Goal: Task Accomplishment & Management: Use online tool/utility

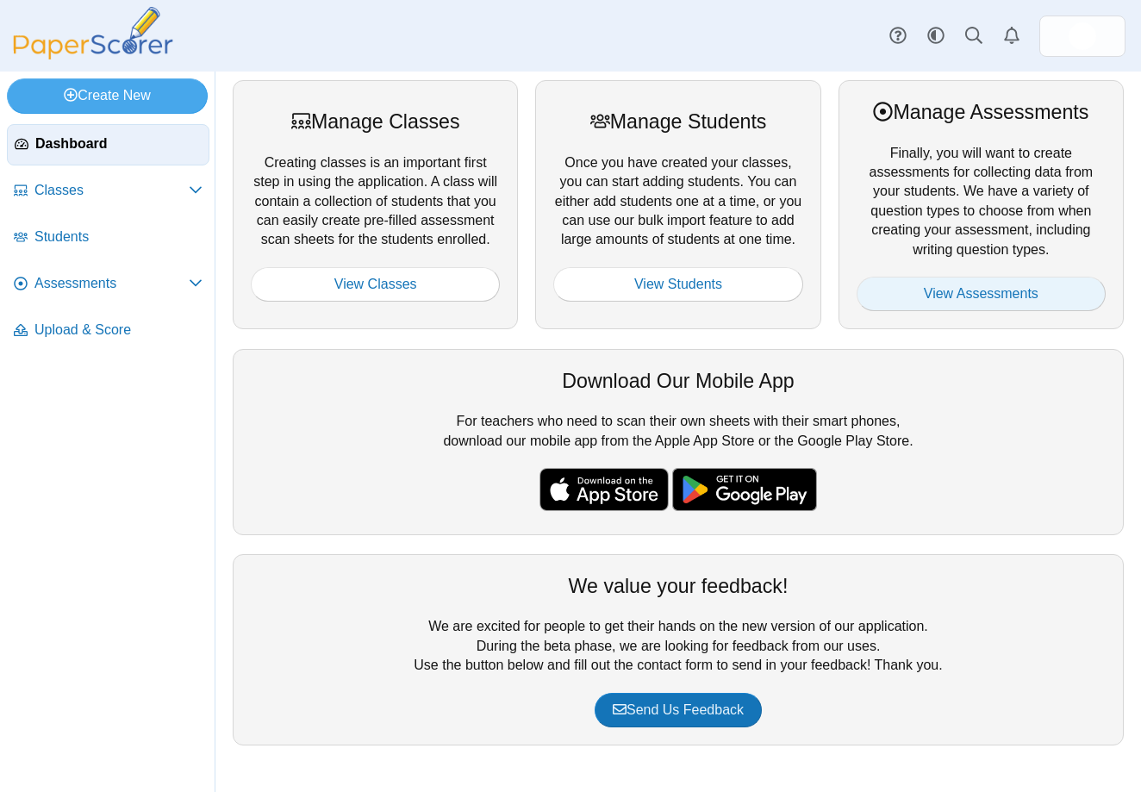
click at [967, 295] on link "View Assessments" at bounding box center [980, 294] width 249 height 34
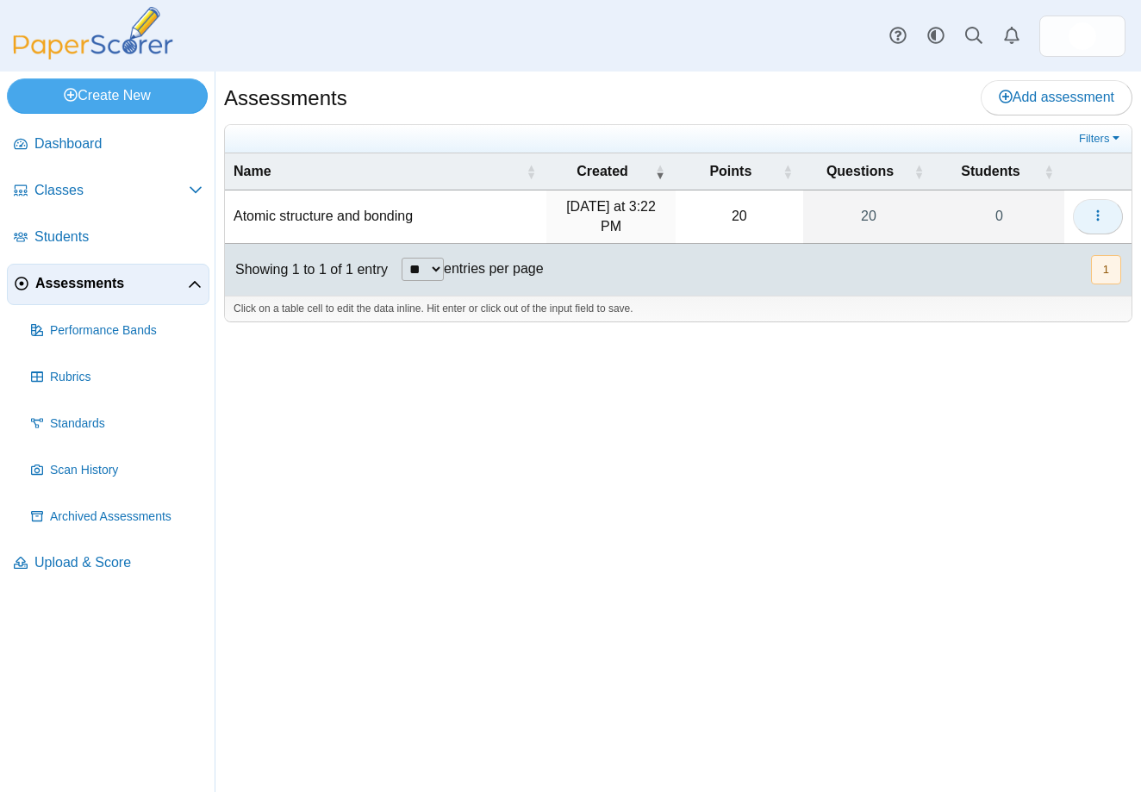
click at [1105, 208] on button "button" at bounding box center [1097, 216] width 50 height 34
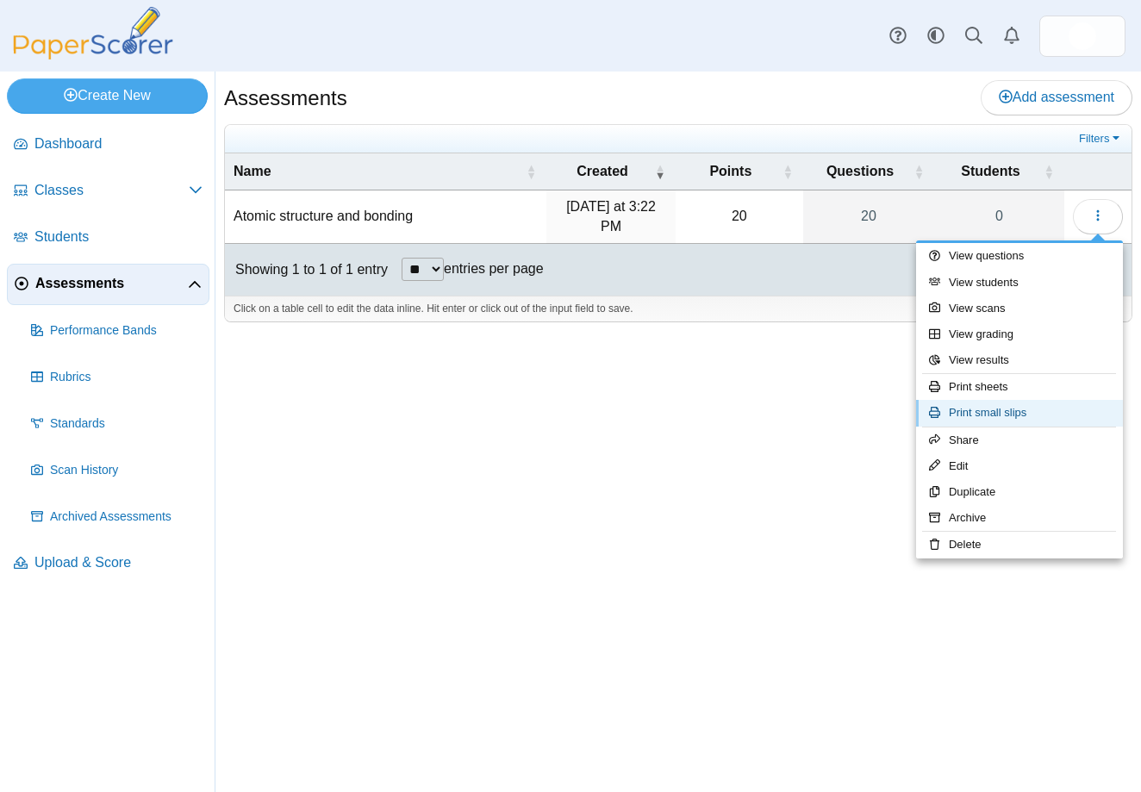
click at [979, 407] on link "Print small slips" at bounding box center [1019, 413] width 207 height 26
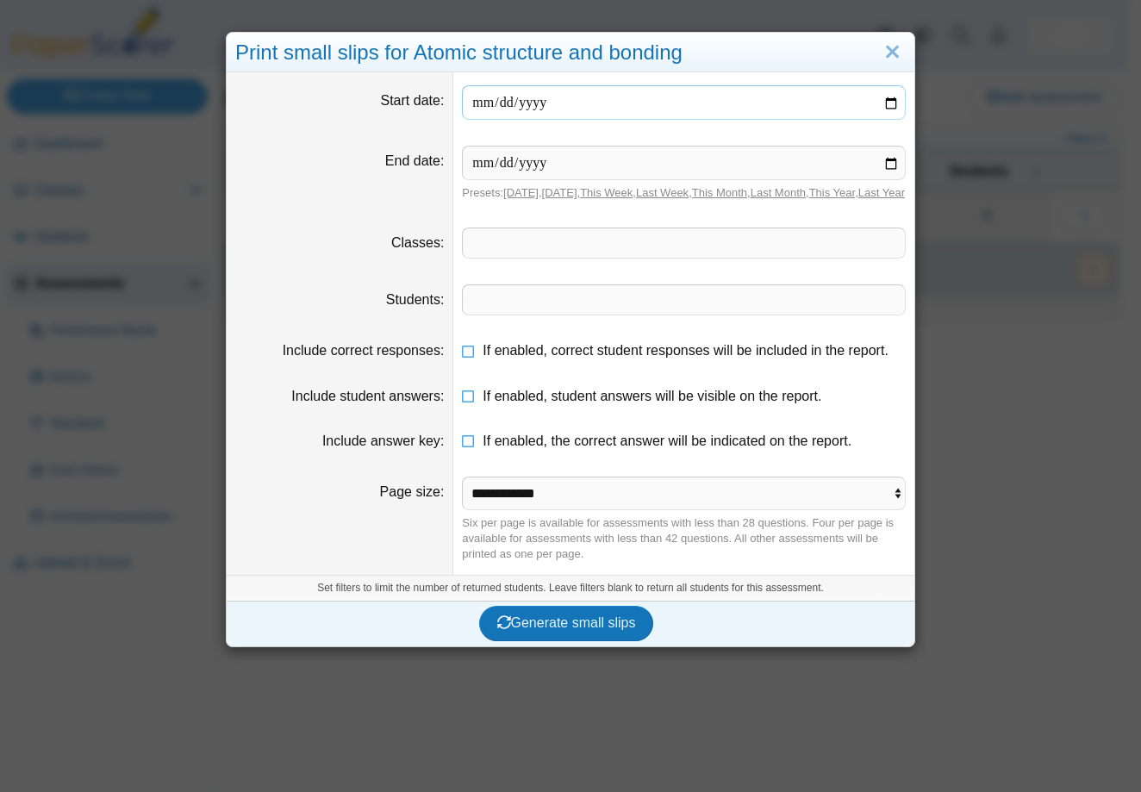
click at [885, 103] on input "date" at bounding box center [684, 102] width 444 height 34
type input "**********"
click at [882, 159] on input "date" at bounding box center [684, 163] width 444 height 34
type input "**********"
click at [491, 257] on span at bounding box center [684, 242] width 442 height 29
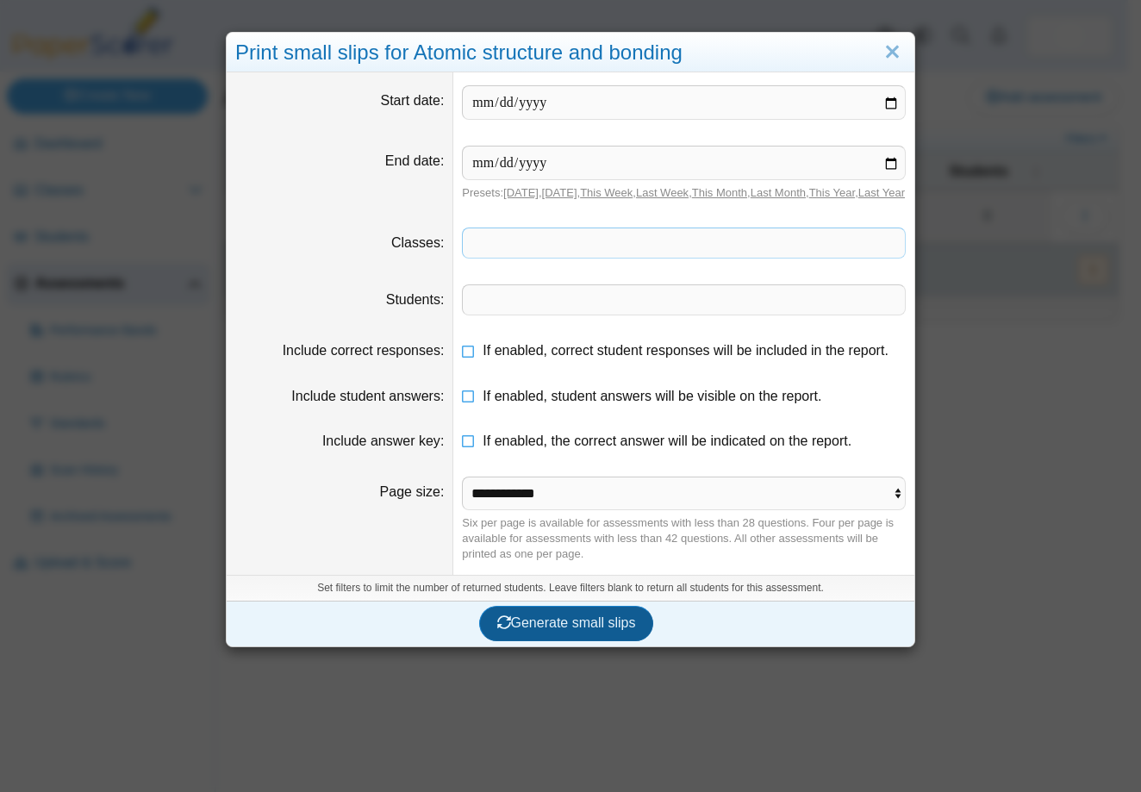
click at [565, 630] on span "Generate small slips" at bounding box center [566, 622] width 139 height 15
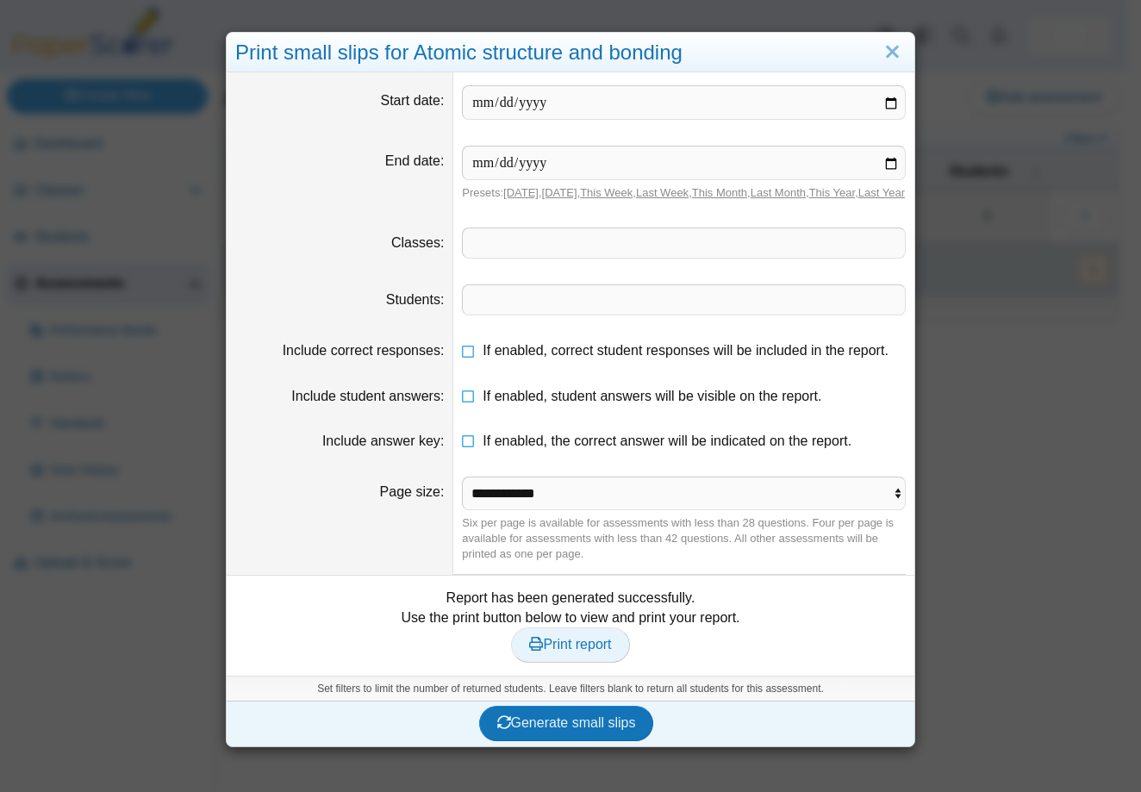
click at [556, 662] on link "Print report" at bounding box center [570, 644] width 118 height 34
click at [564, 651] on span "Print report" at bounding box center [570, 644] width 82 height 15
click at [464, 353] on icon at bounding box center [469, 347] width 14 height 12
click at [464, 399] on icon at bounding box center [469, 393] width 14 height 12
drag, startPoint x: 463, startPoint y: 452, endPoint x: 488, endPoint y: 550, distance: 100.7
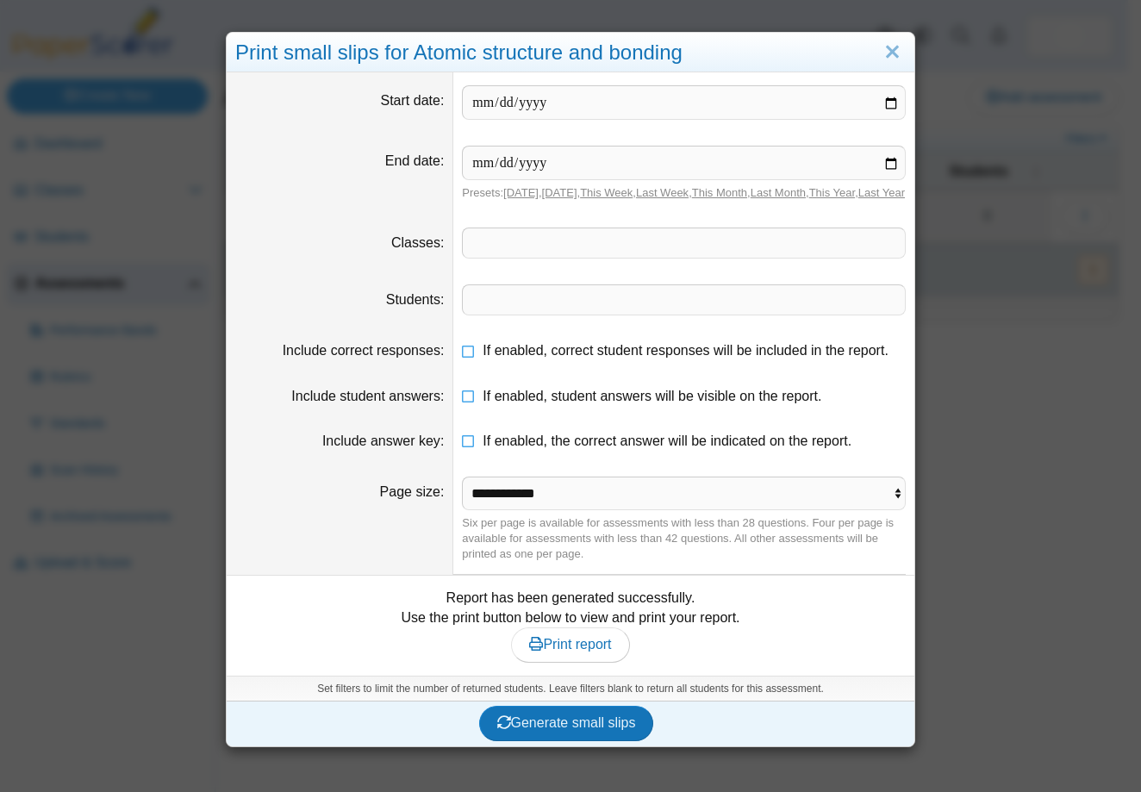
click at [463, 444] on icon at bounding box center [469, 438] width 14 height 12
click at [553, 730] on span "Generate small slips" at bounding box center [566, 722] width 139 height 15
click at [557, 651] on span "Print report" at bounding box center [570, 644] width 82 height 15
click at [881, 53] on link "Close" at bounding box center [892, 52] width 27 height 29
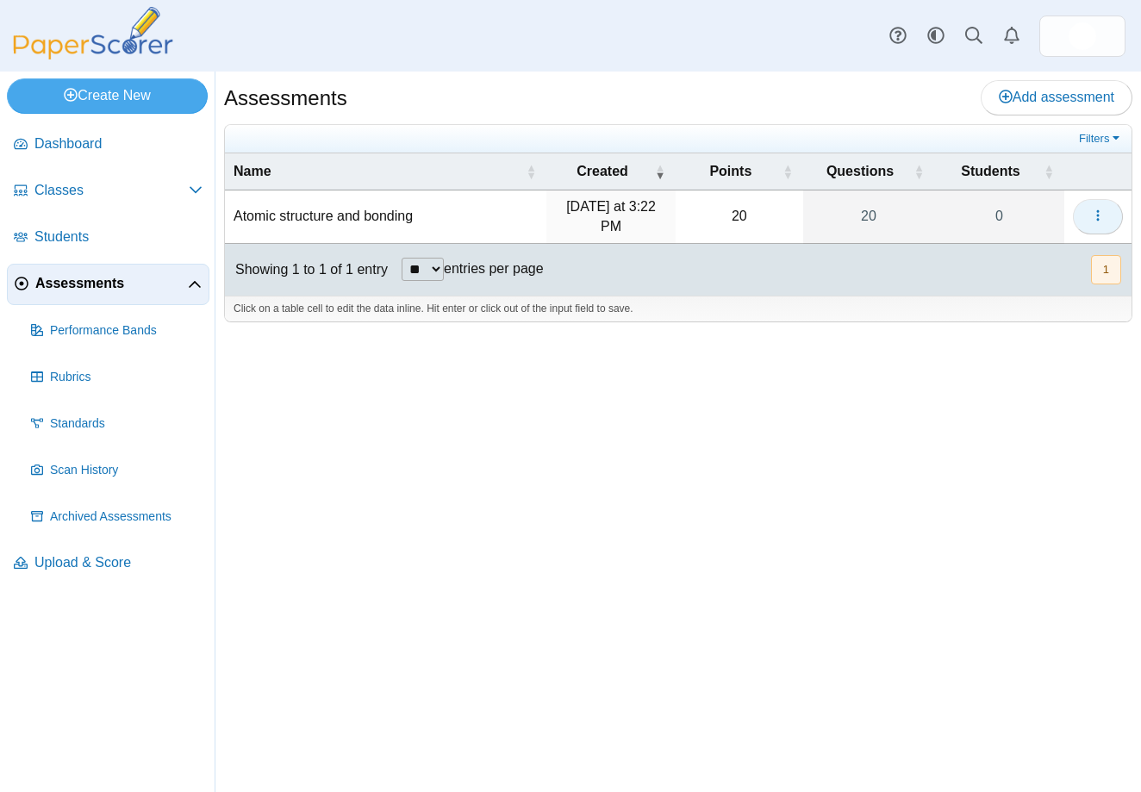
click at [1106, 227] on button "button" at bounding box center [1097, 216] width 50 height 34
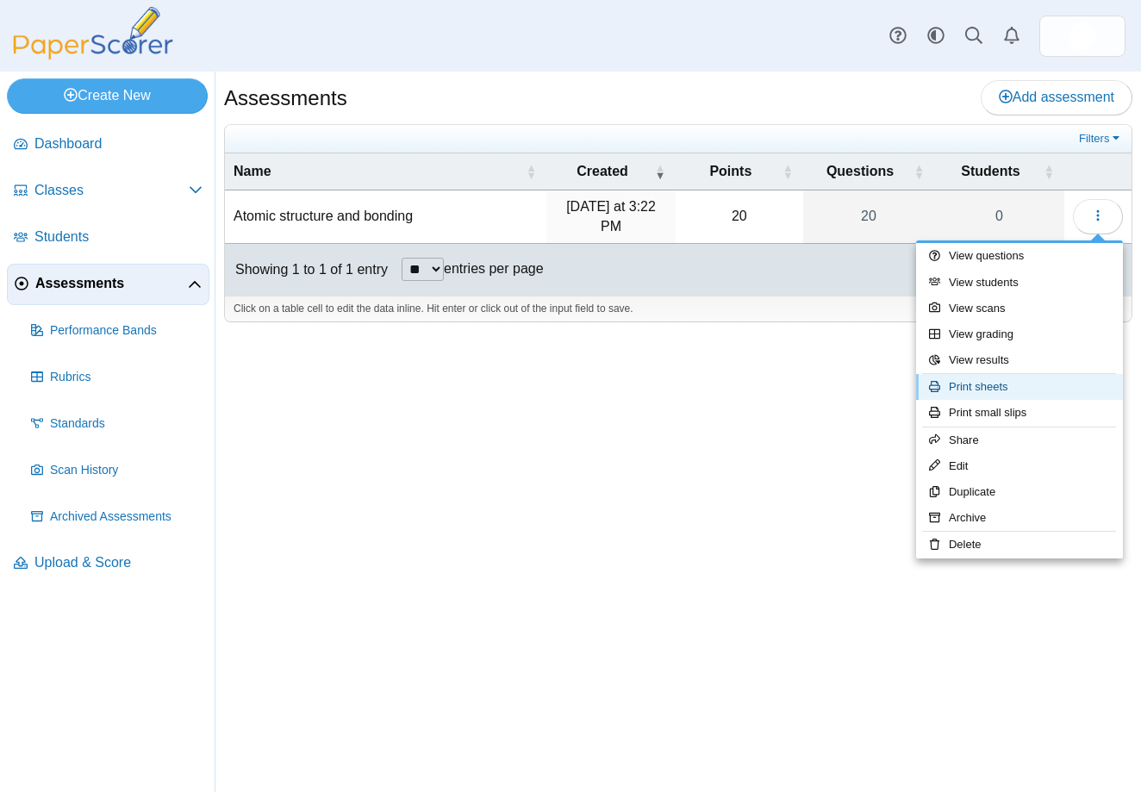
click at [975, 384] on link "Print sheets" at bounding box center [1019, 387] width 207 height 26
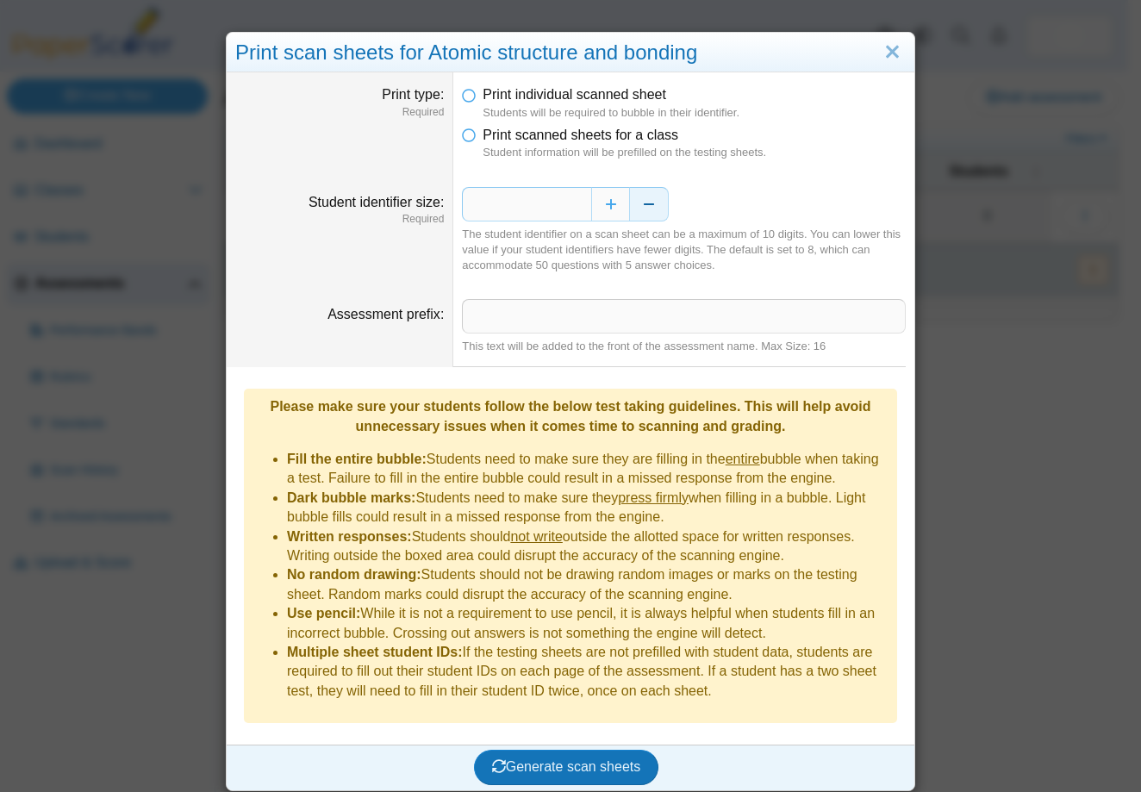
click at [637, 207] on button "Decrease" at bounding box center [649, 204] width 39 height 34
click at [520, 313] on input "Assessment prefix" at bounding box center [684, 316] width 444 height 34
type input "**********"
click at [530, 749] on button "Generate scan sheets" at bounding box center [566, 766] width 185 height 34
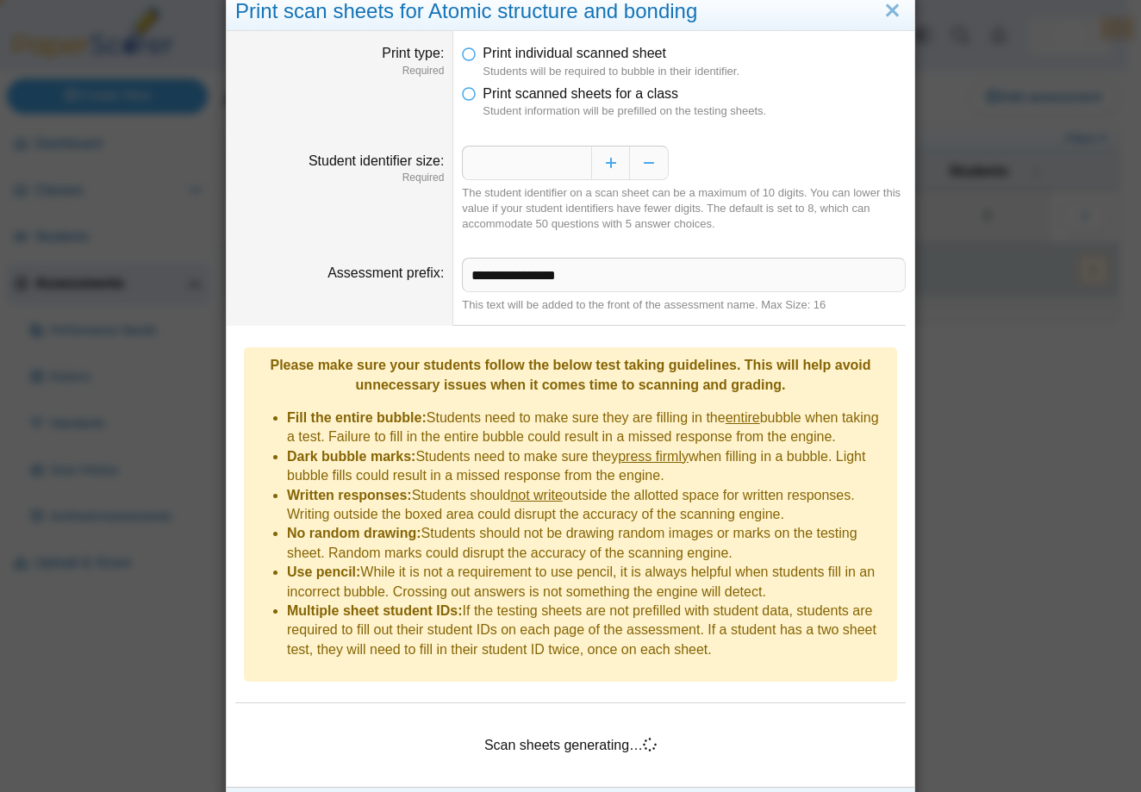
scroll to position [64, 0]
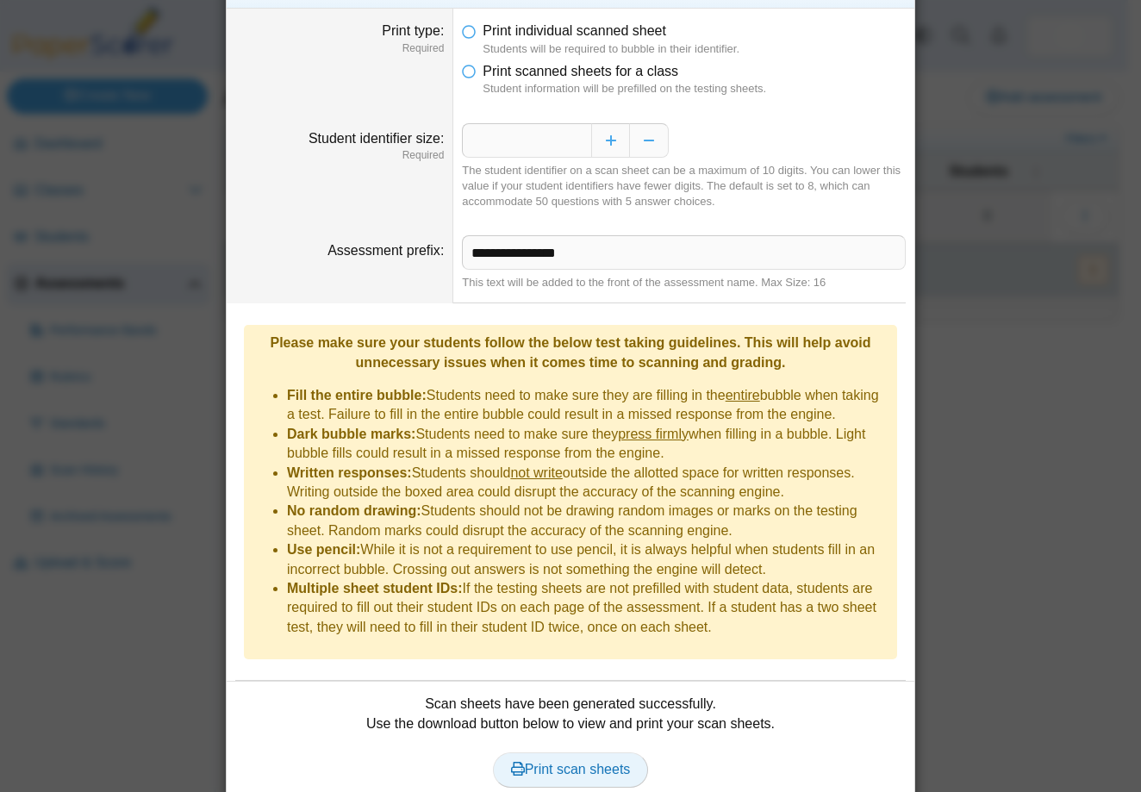
click at [579, 762] on span "Print scan sheets" at bounding box center [571, 769] width 120 height 15
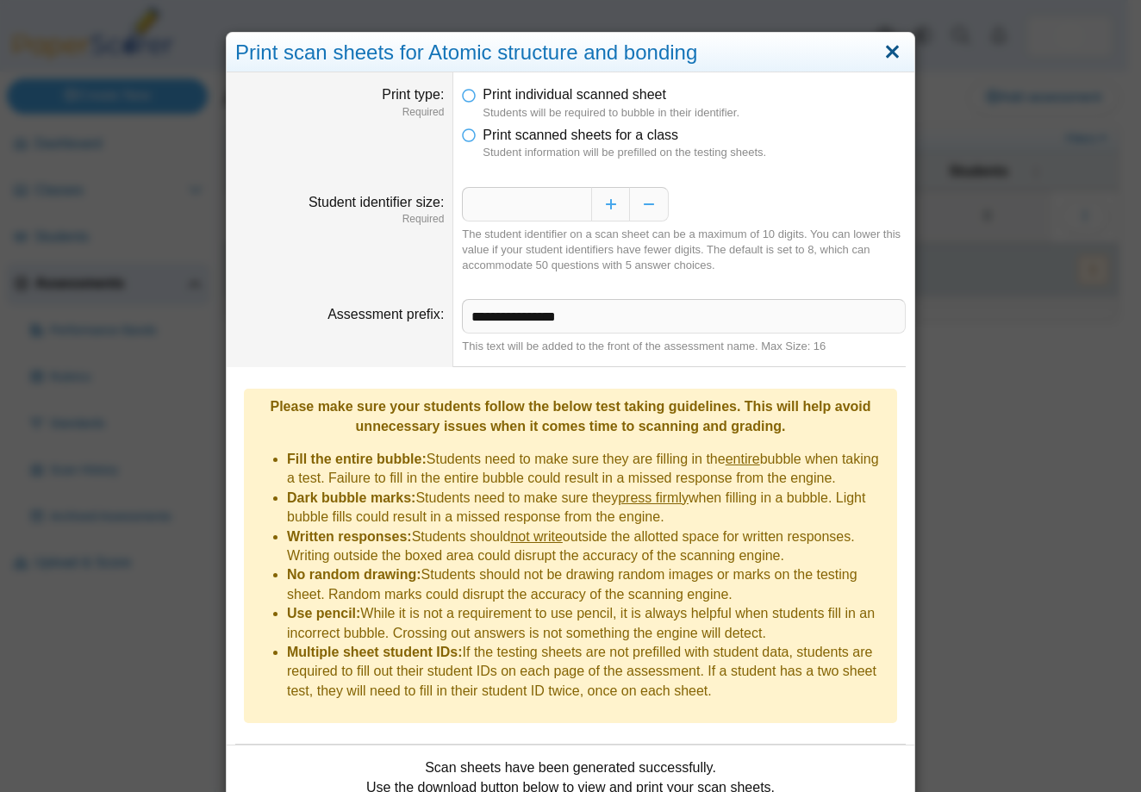
click at [884, 59] on link "Close" at bounding box center [892, 52] width 27 height 29
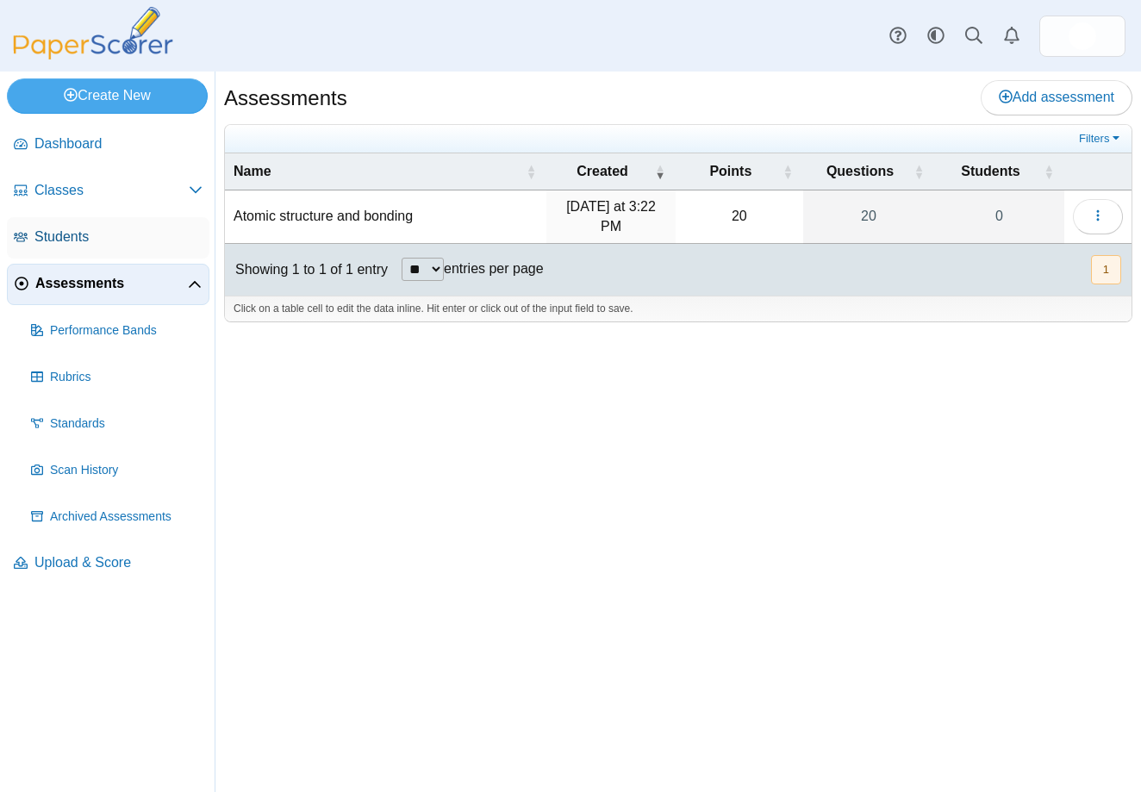
click at [56, 240] on span "Students" at bounding box center [118, 236] width 168 height 19
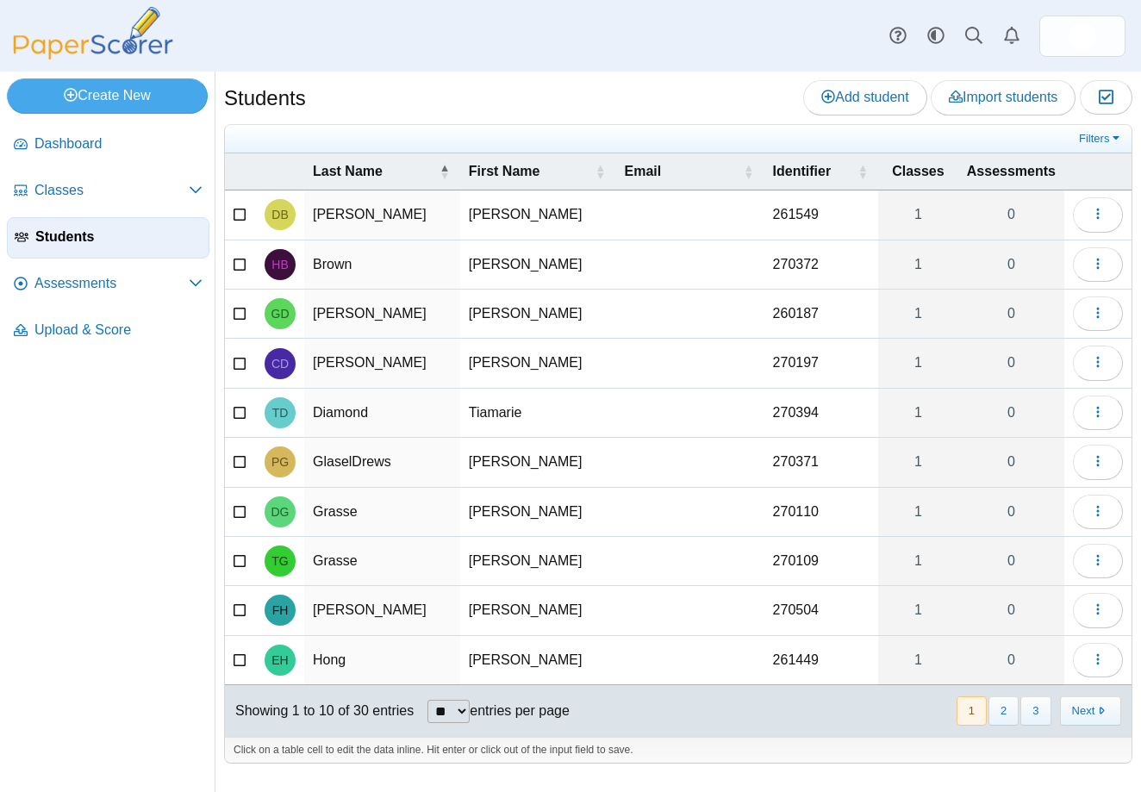
click at [58, 240] on span "Students" at bounding box center [118, 236] width 166 height 19
click at [50, 195] on span "Classes" at bounding box center [111, 190] width 154 height 19
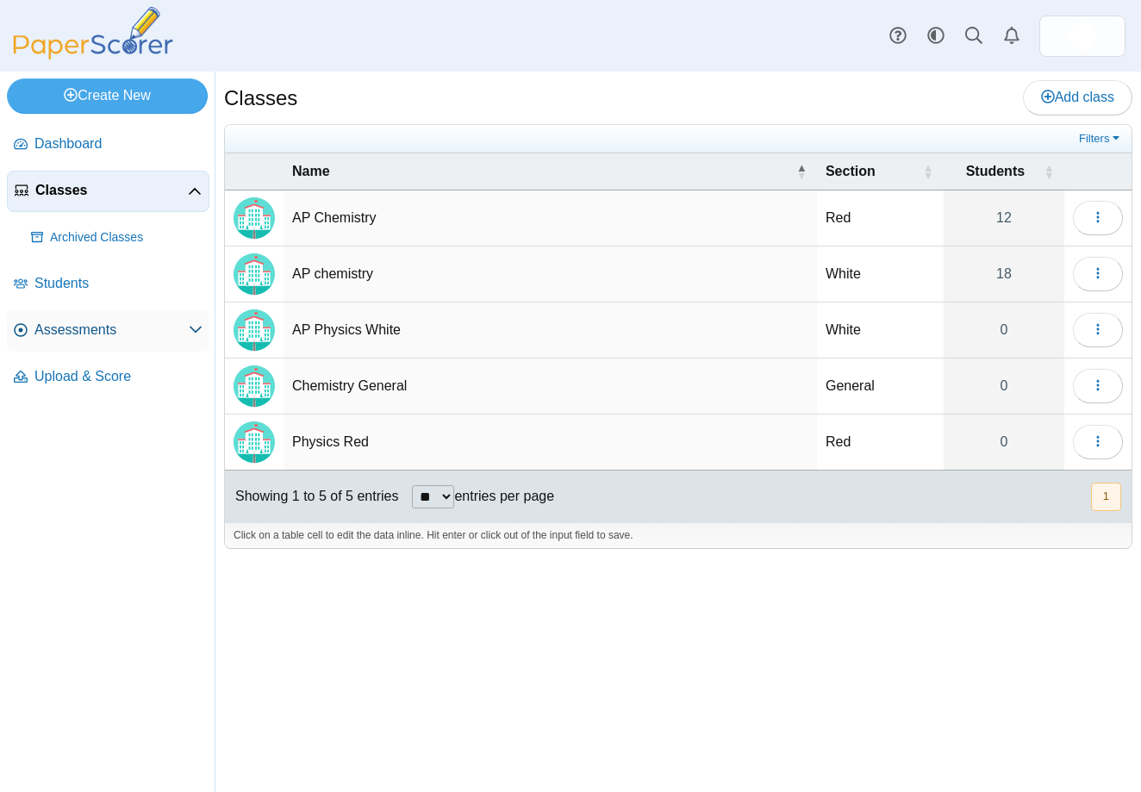
click at [90, 339] on span "Assessments" at bounding box center [111, 329] width 154 height 19
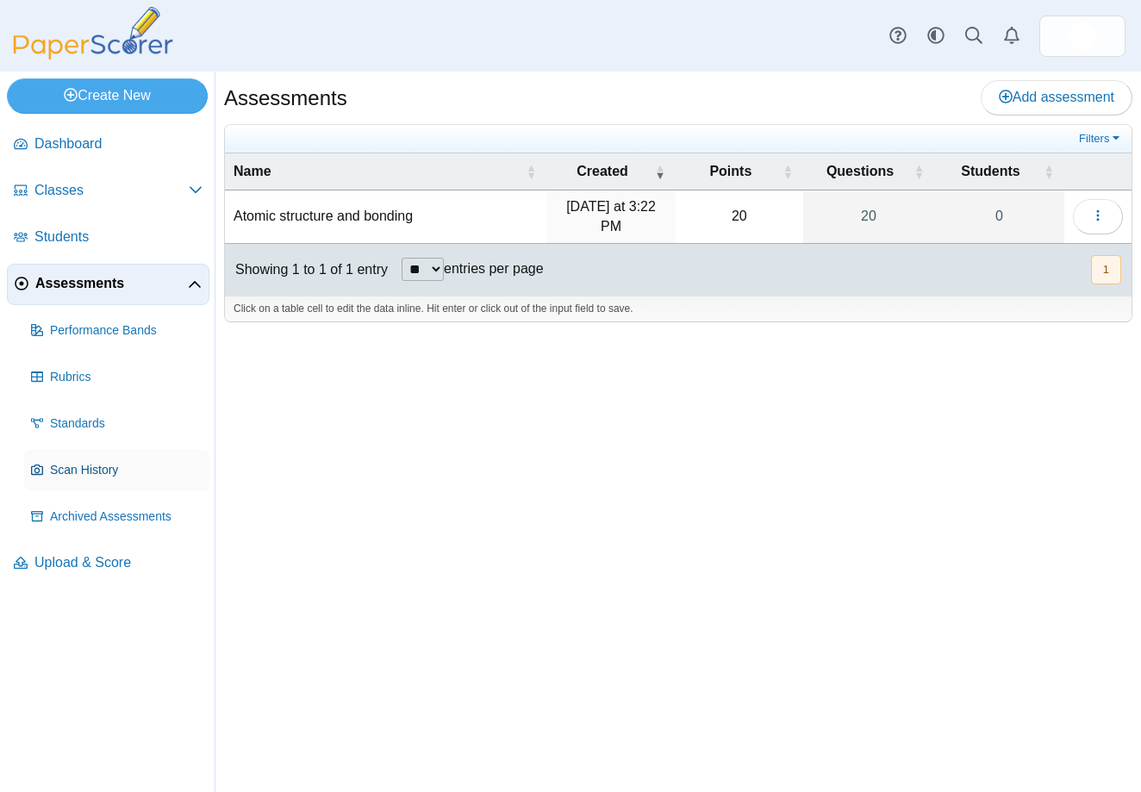
click at [104, 463] on span "Scan History" at bounding box center [126, 470] width 152 height 17
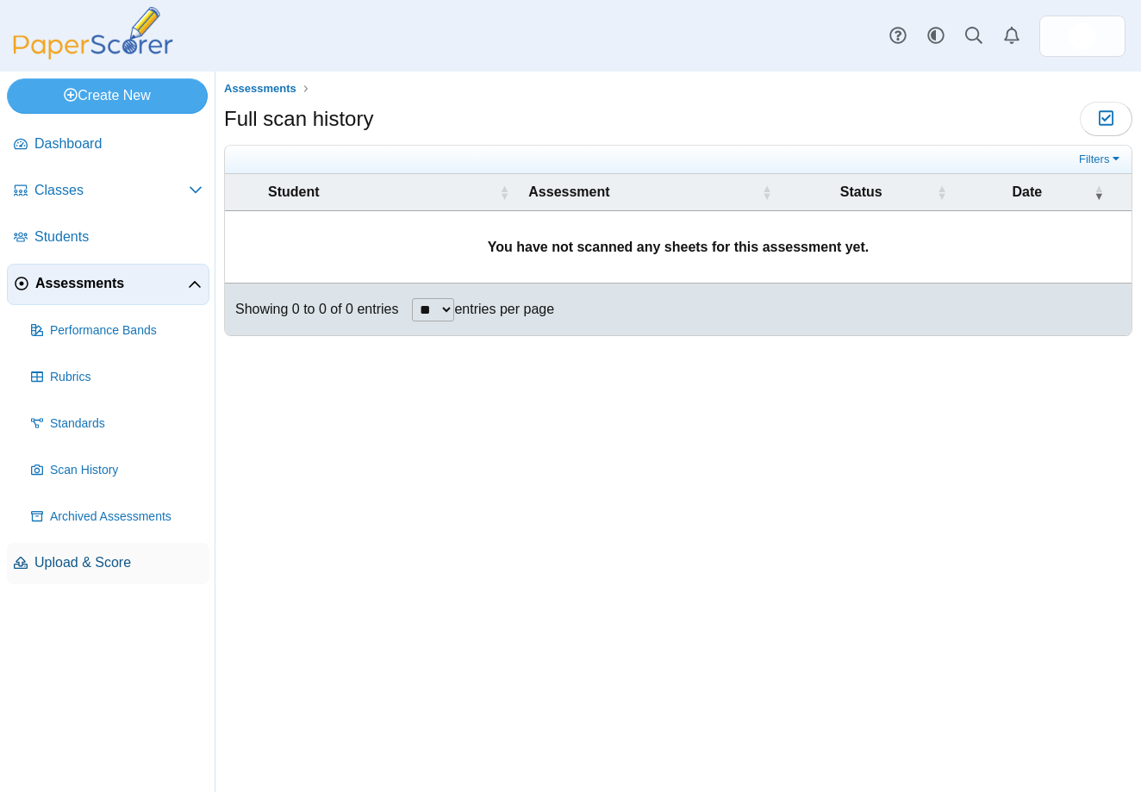
click at [84, 566] on span "Upload & Score" at bounding box center [118, 562] width 168 height 19
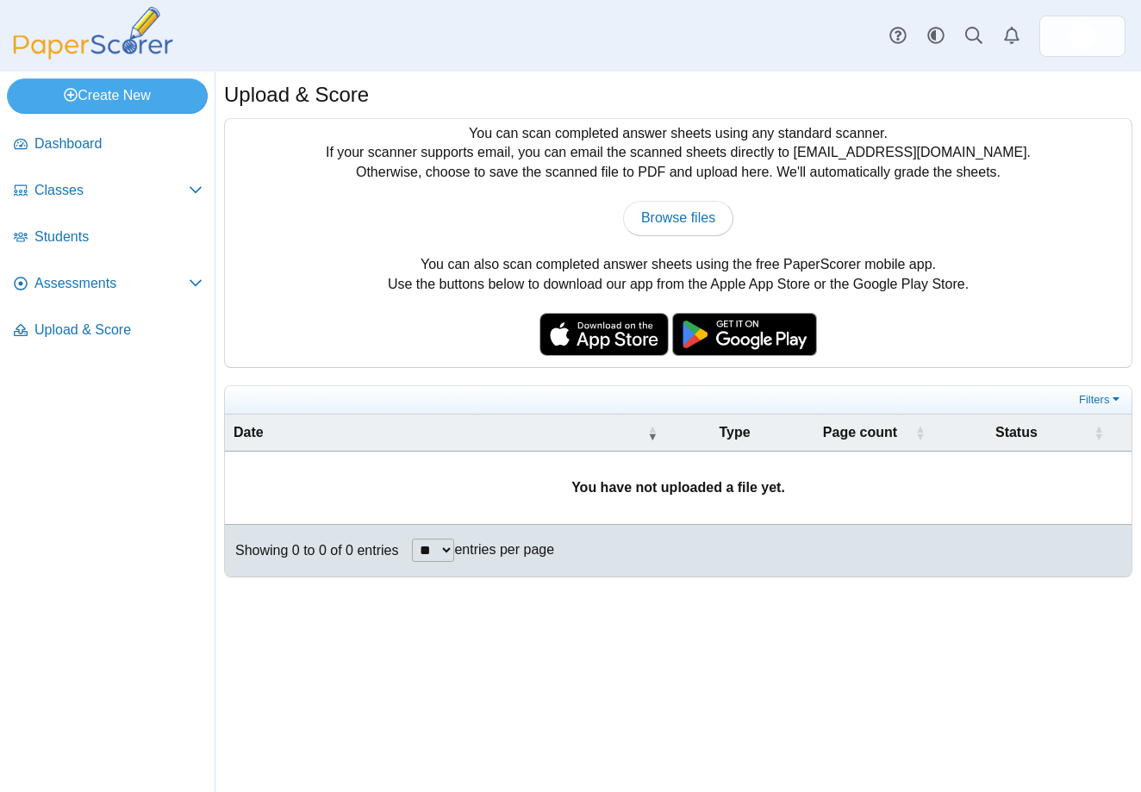
drag, startPoint x: 707, startPoint y: 492, endPoint x: 699, endPoint y: 500, distance: 11.0
click at [699, 500] on td "You have not uploaded a file yet." at bounding box center [678, 487] width 906 height 72
drag, startPoint x: 688, startPoint y: 598, endPoint x: 689, endPoint y: 606, distance: 8.7
click at [689, 606] on div "Upload & Score You can scan completed answer sheets using any standard scanner.…" at bounding box center [677, 431] width 925 height 720
click at [760, 339] on img at bounding box center [744, 334] width 145 height 43
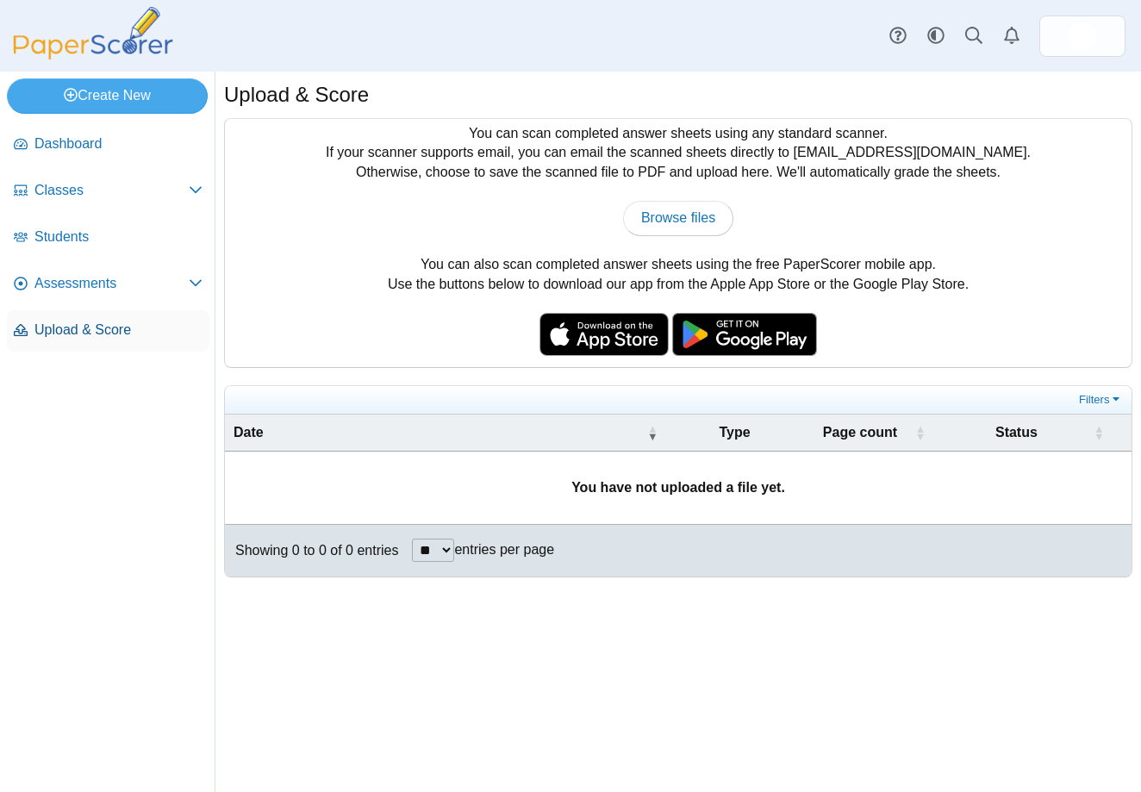
click at [68, 326] on span "Upload & Score" at bounding box center [118, 329] width 168 height 19
click at [82, 294] on link "Assessments" at bounding box center [108, 284] width 202 height 41
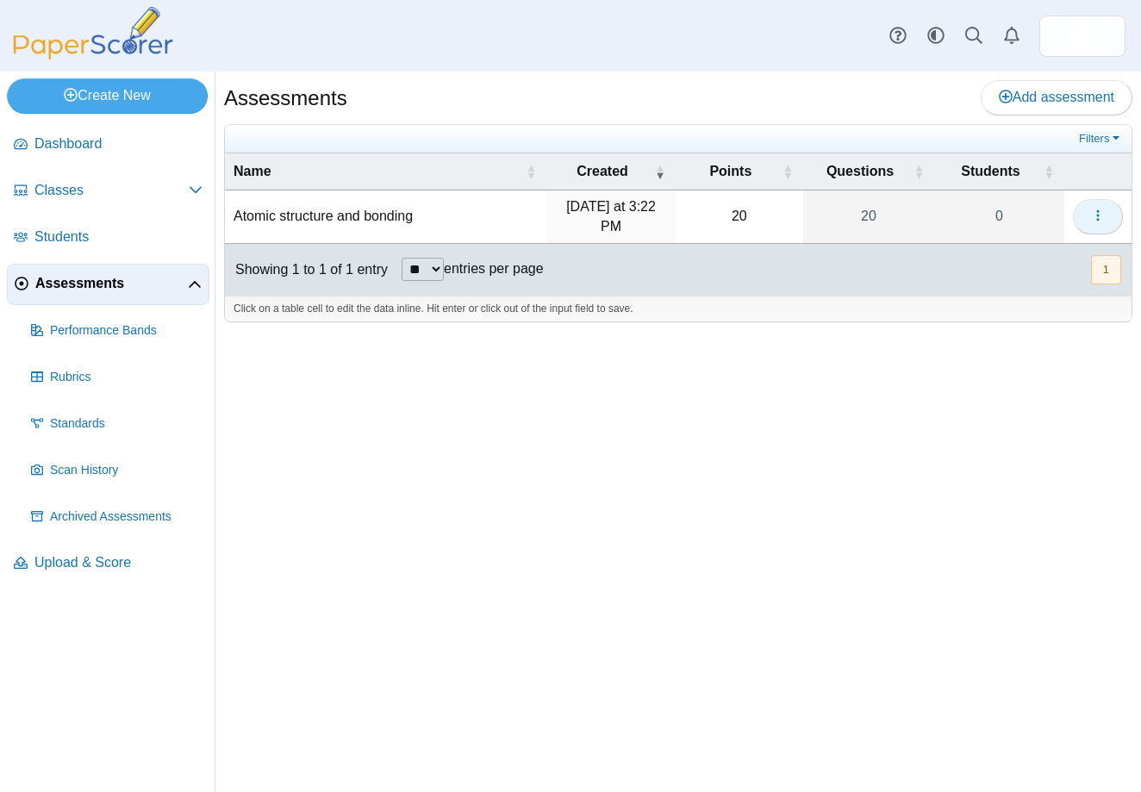
click at [1103, 220] on icon "button" at bounding box center [1098, 215] width 14 height 14
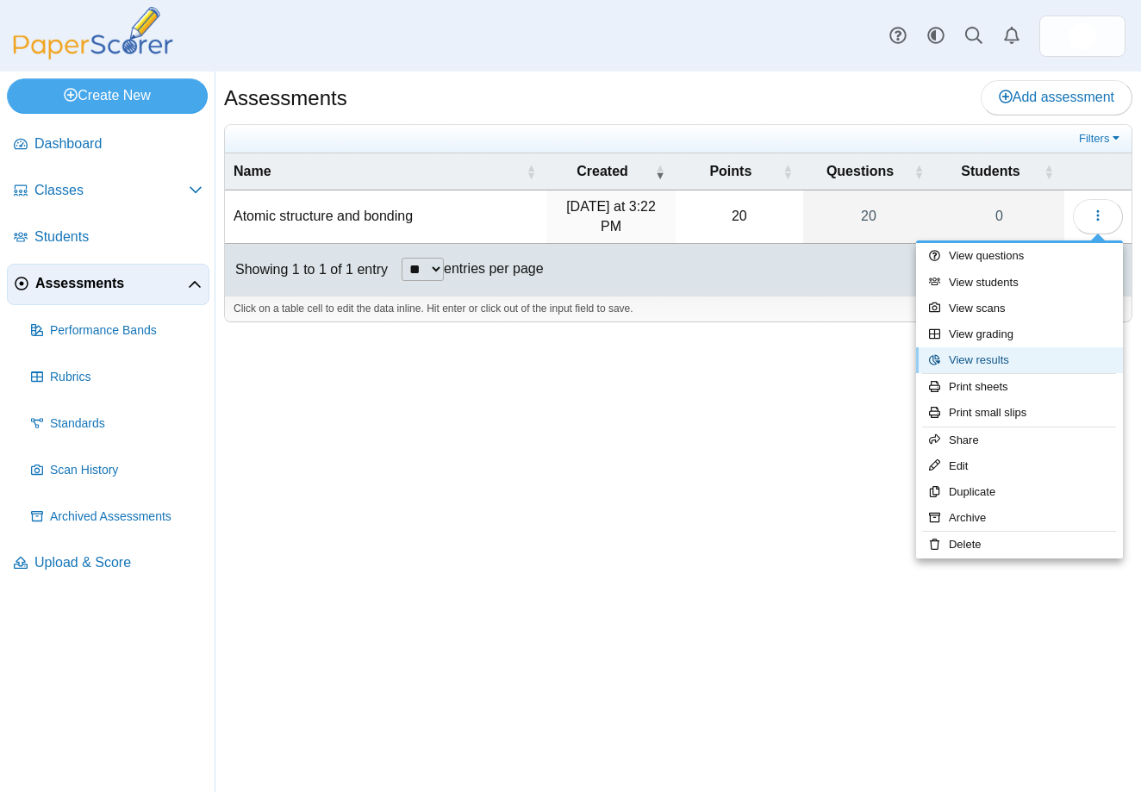
click at [992, 363] on link "View results" at bounding box center [1019, 360] width 207 height 26
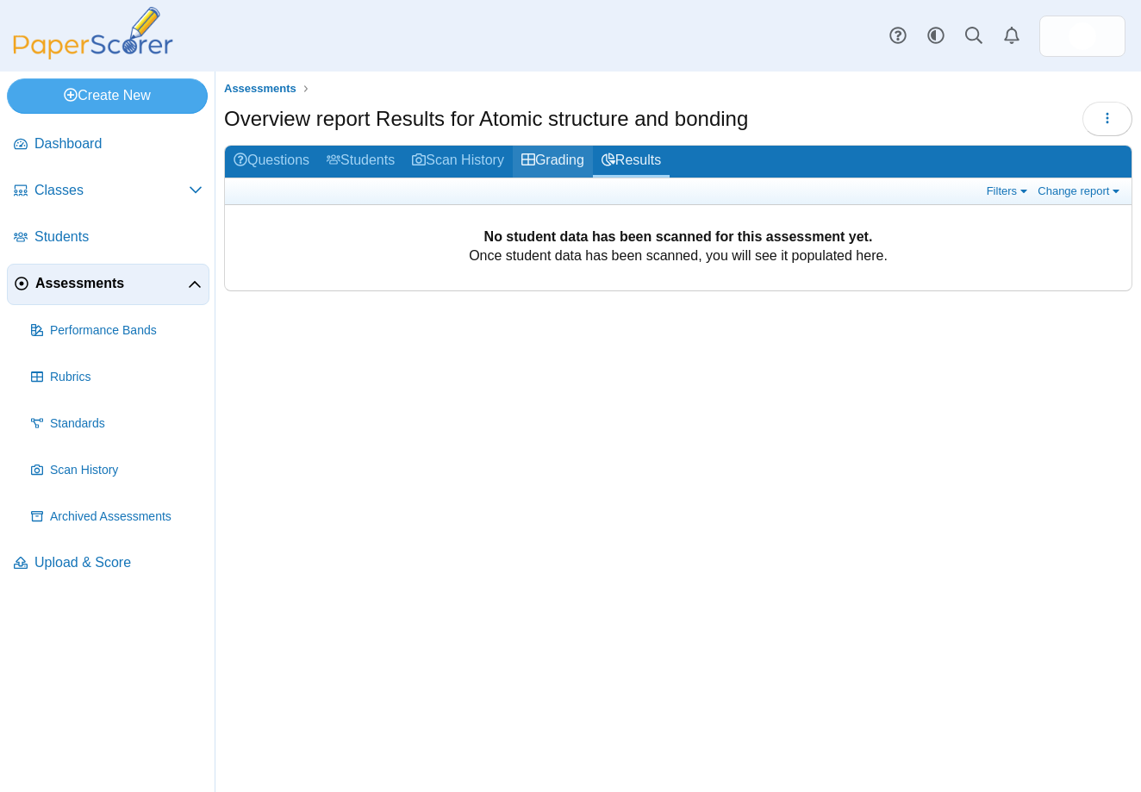
click at [570, 163] on link "Grading" at bounding box center [553, 162] width 80 height 32
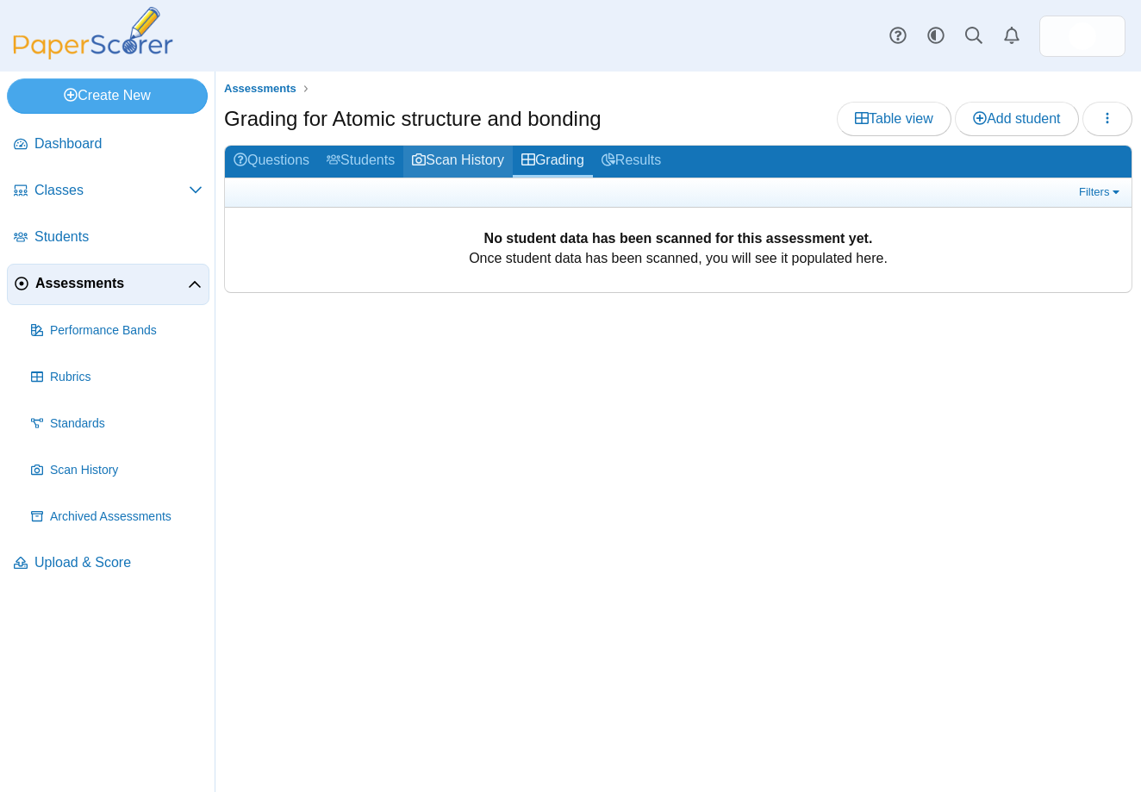
click at [488, 166] on link "Scan History" at bounding box center [457, 162] width 109 height 32
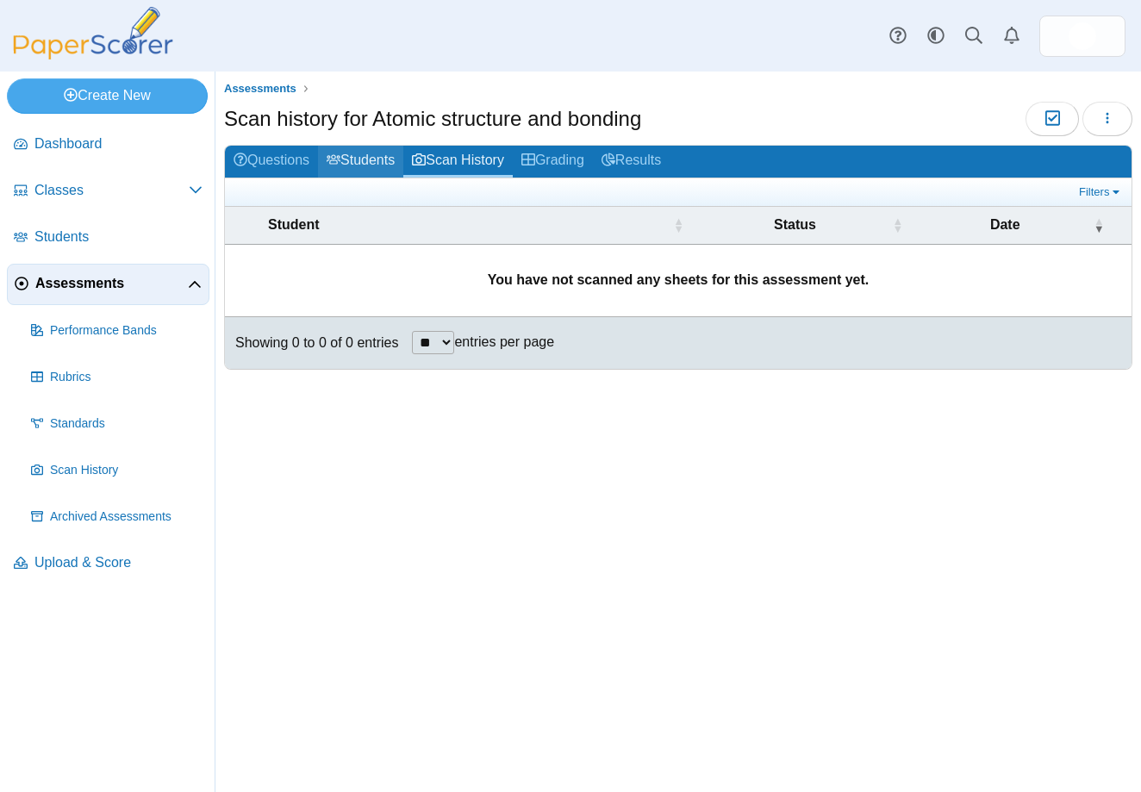
click at [366, 161] on link "Students" at bounding box center [360, 162] width 85 height 32
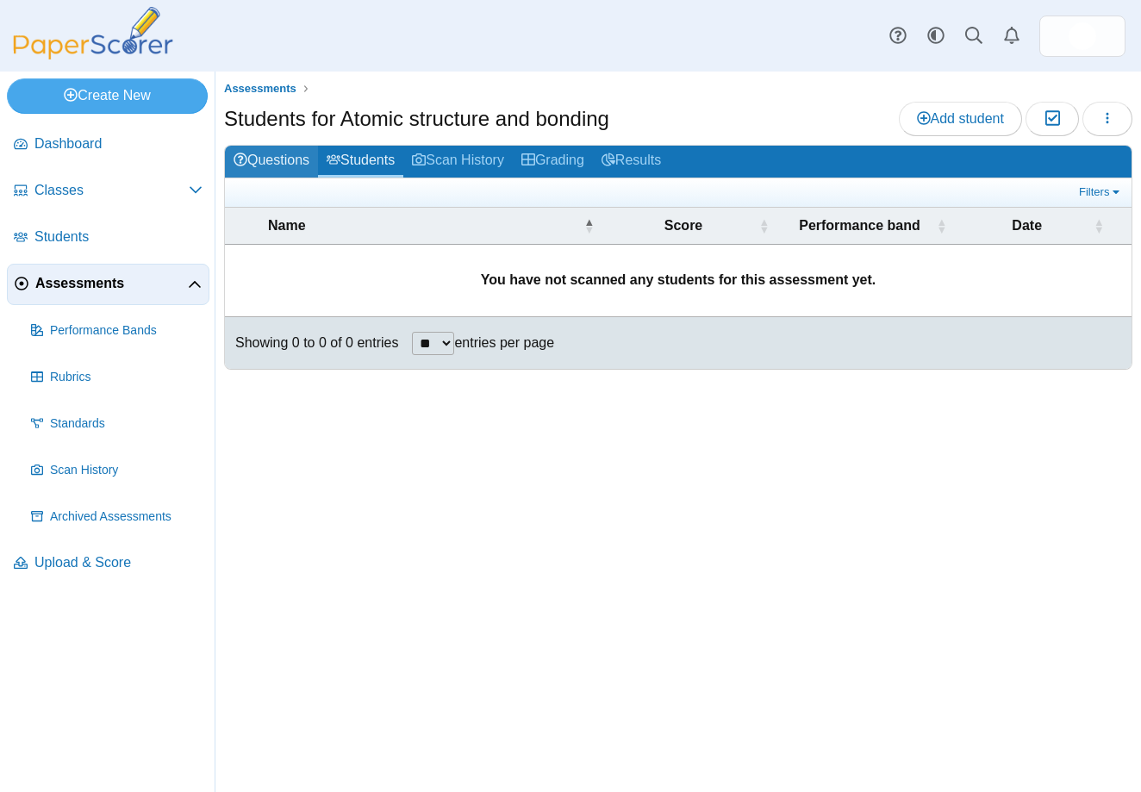
click at [285, 165] on link "Questions" at bounding box center [271, 162] width 93 height 32
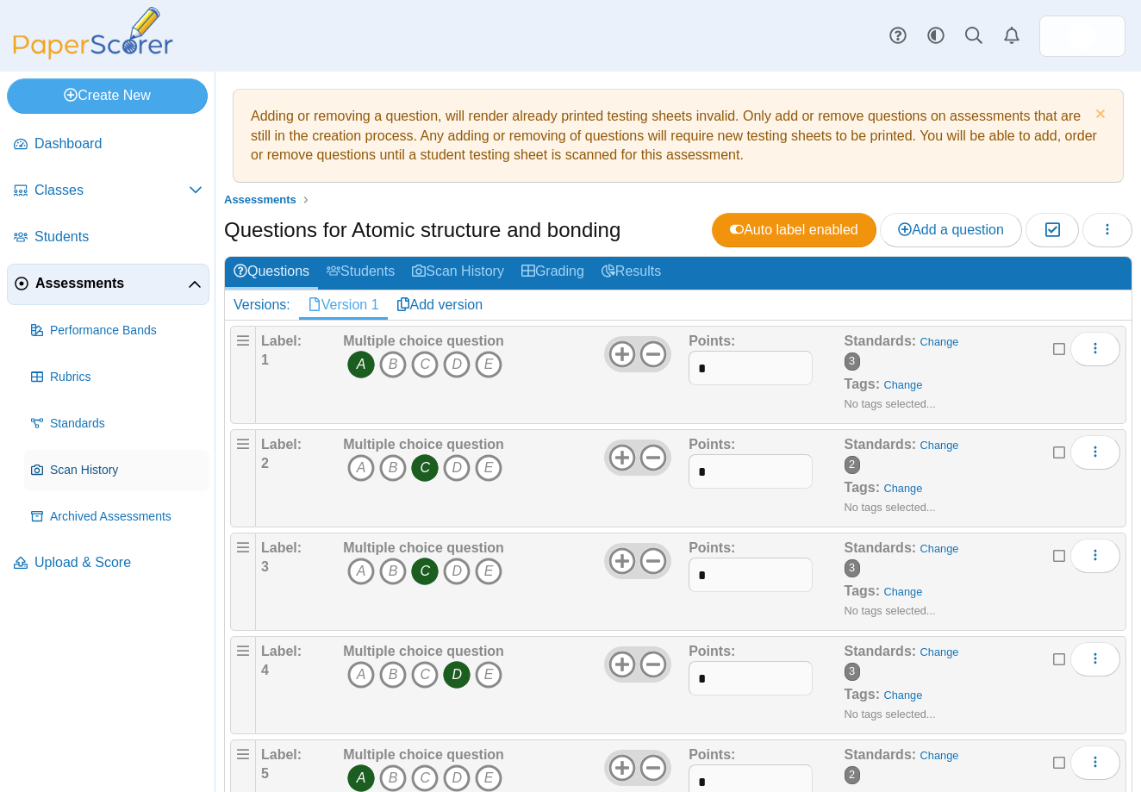
click at [75, 472] on span "Scan History" at bounding box center [126, 470] width 152 height 17
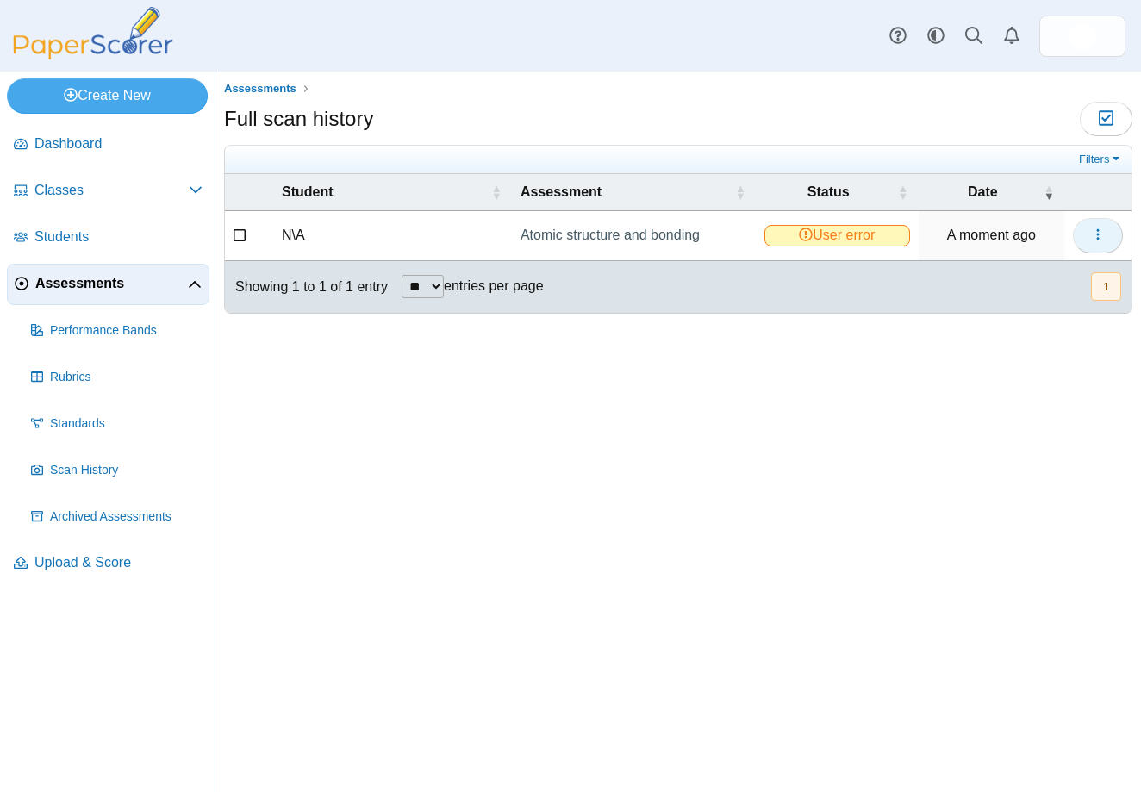
click at [1094, 239] on icon "button" at bounding box center [1098, 234] width 14 height 14
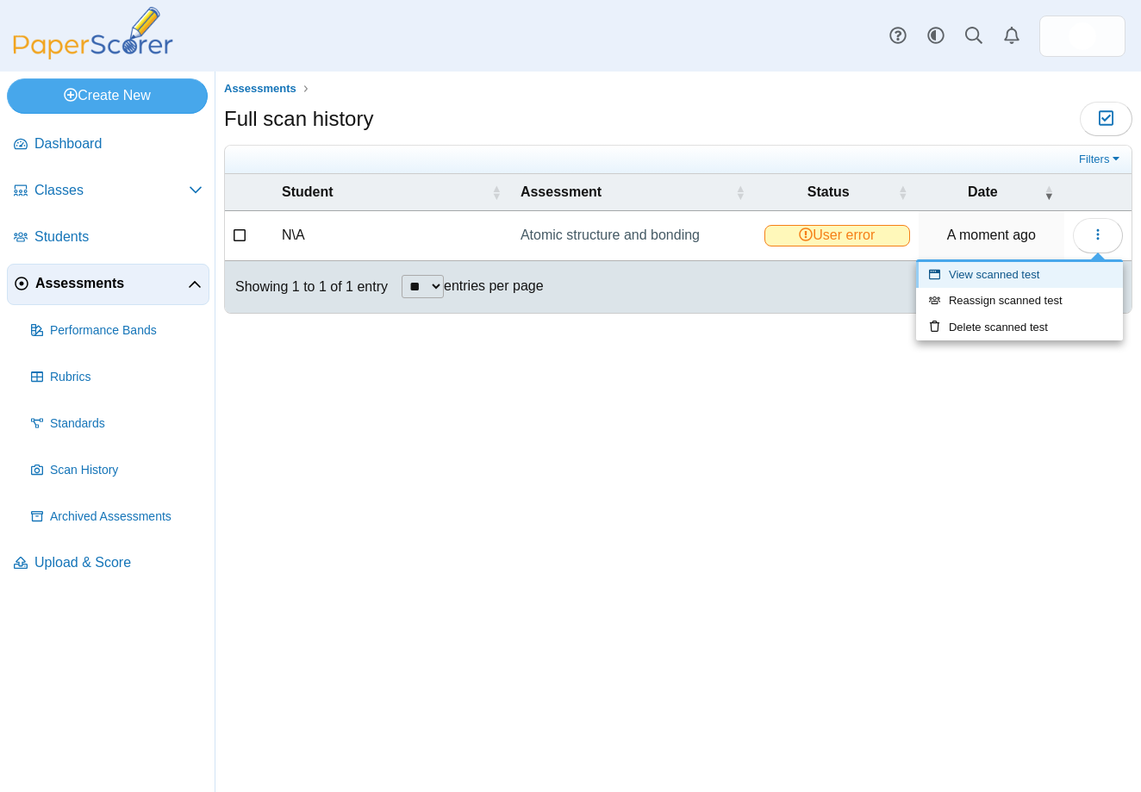
click at [1019, 271] on link "View scanned test" at bounding box center [1019, 275] width 207 height 26
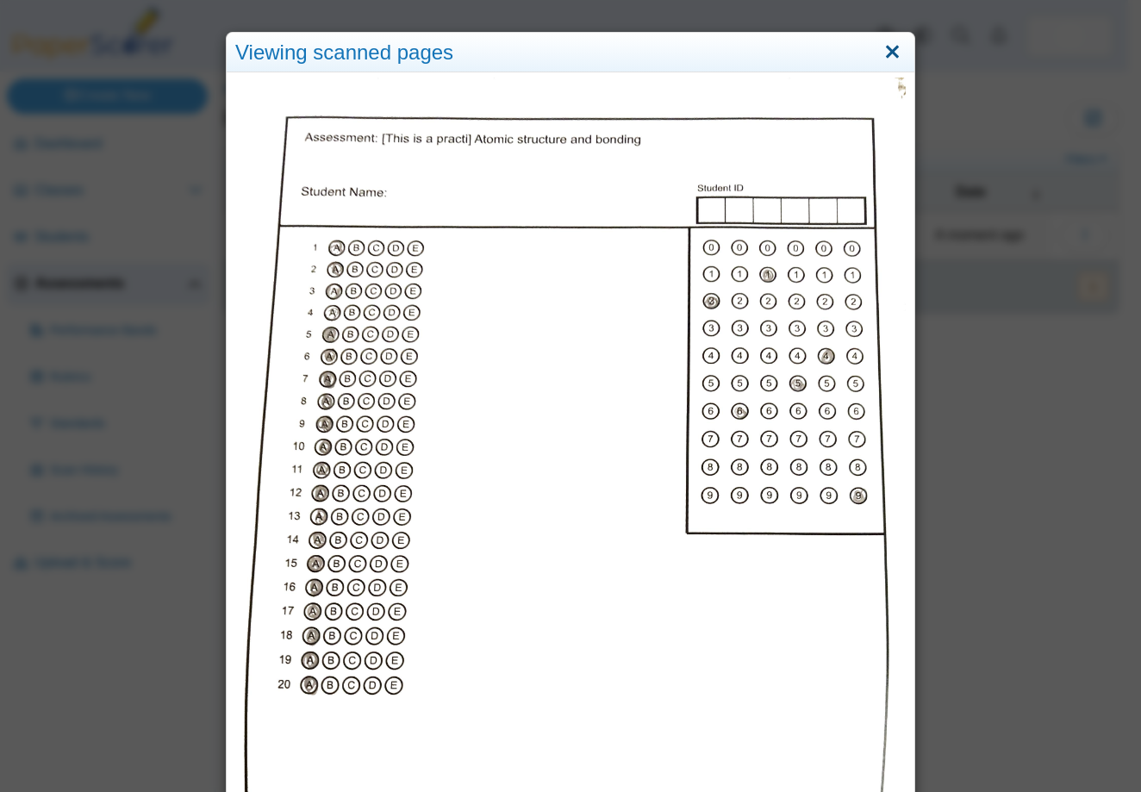
click at [888, 50] on link "Close" at bounding box center [892, 52] width 27 height 29
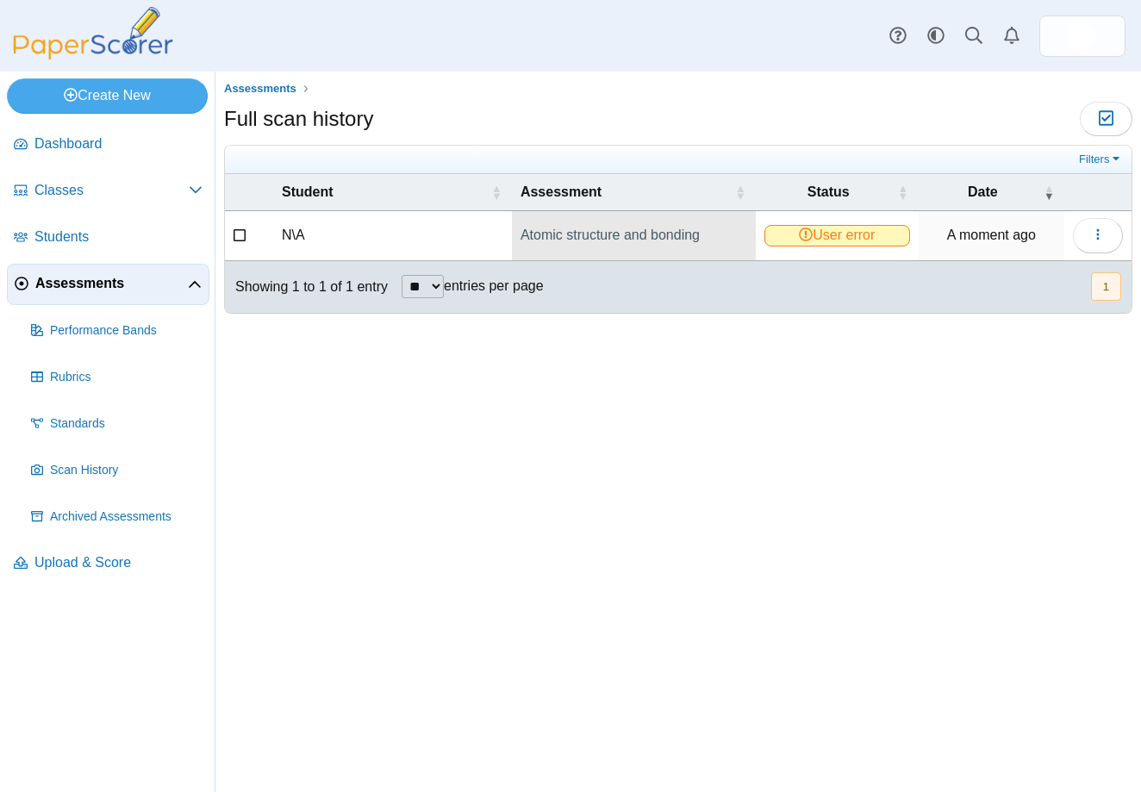
click at [660, 241] on link "Atomic structure and bonding" at bounding box center [634, 235] width 244 height 48
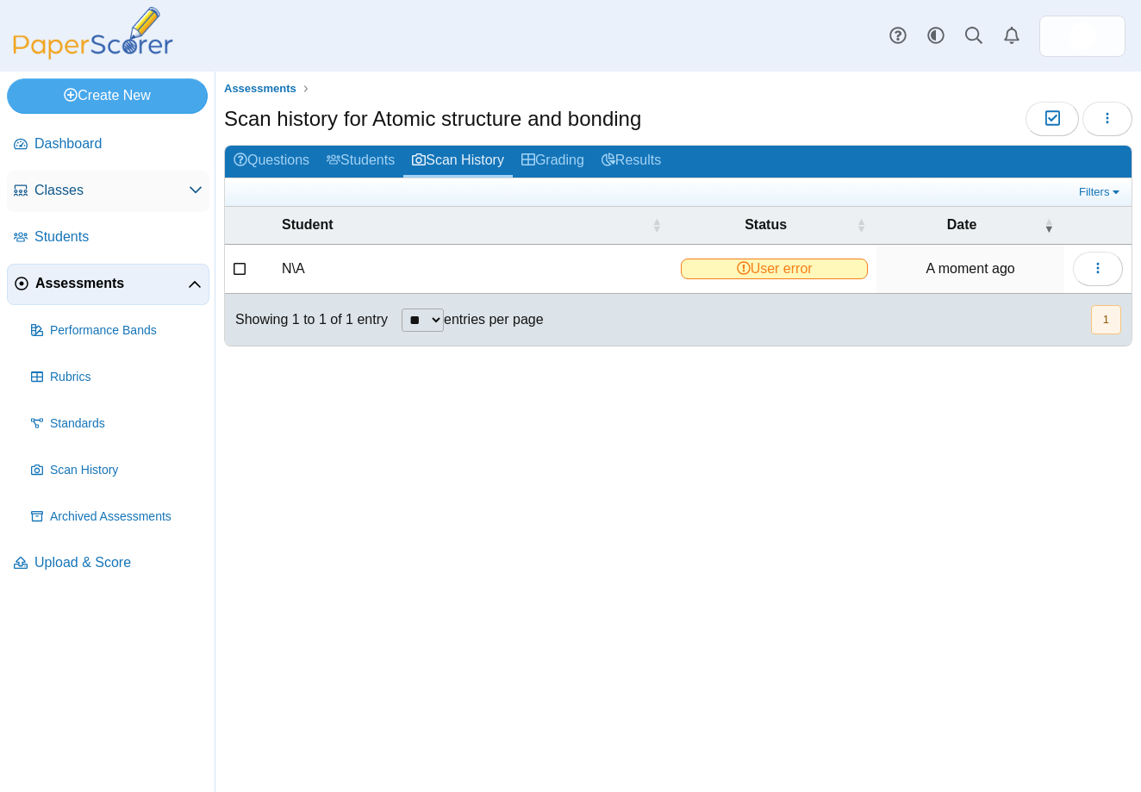
click at [55, 192] on span "Classes" at bounding box center [111, 190] width 154 height 19
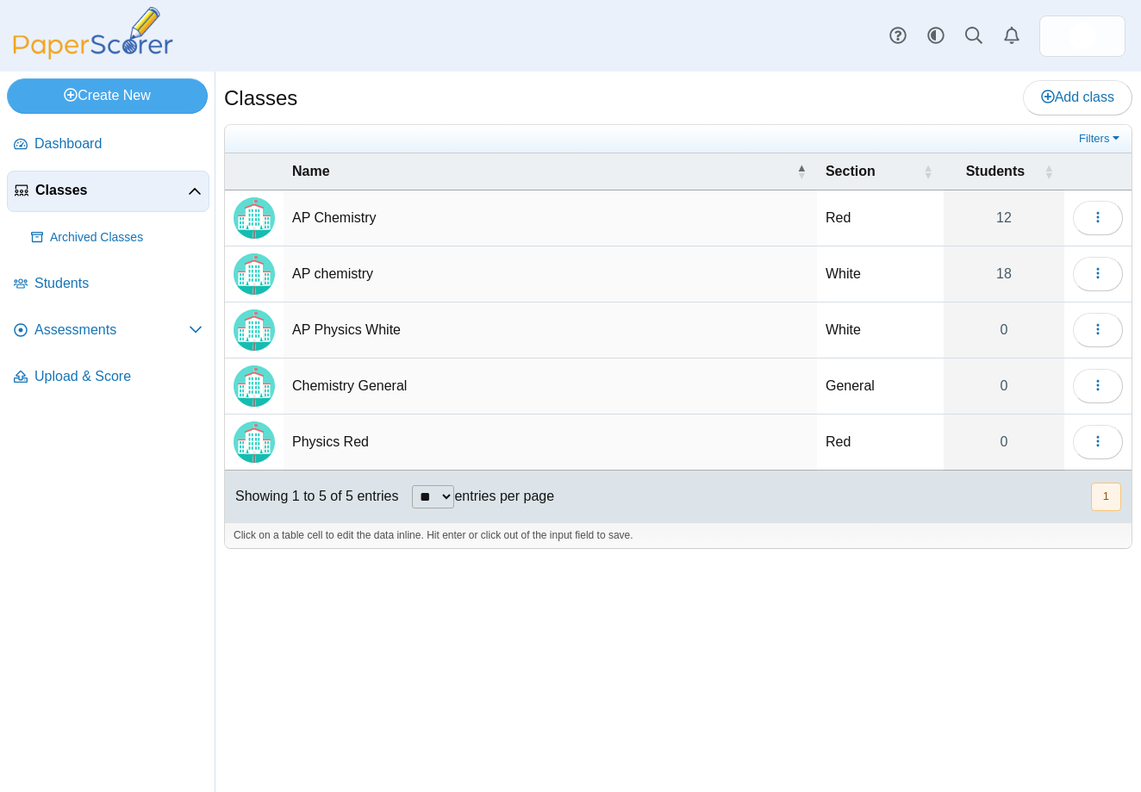
click at [325, 214] on td "AP Chemistry" at bounding box center [549, 218] width 533 height 56
click at [1012, 219] on link "12" at bounding box center [1003, 217] width 121 height 55
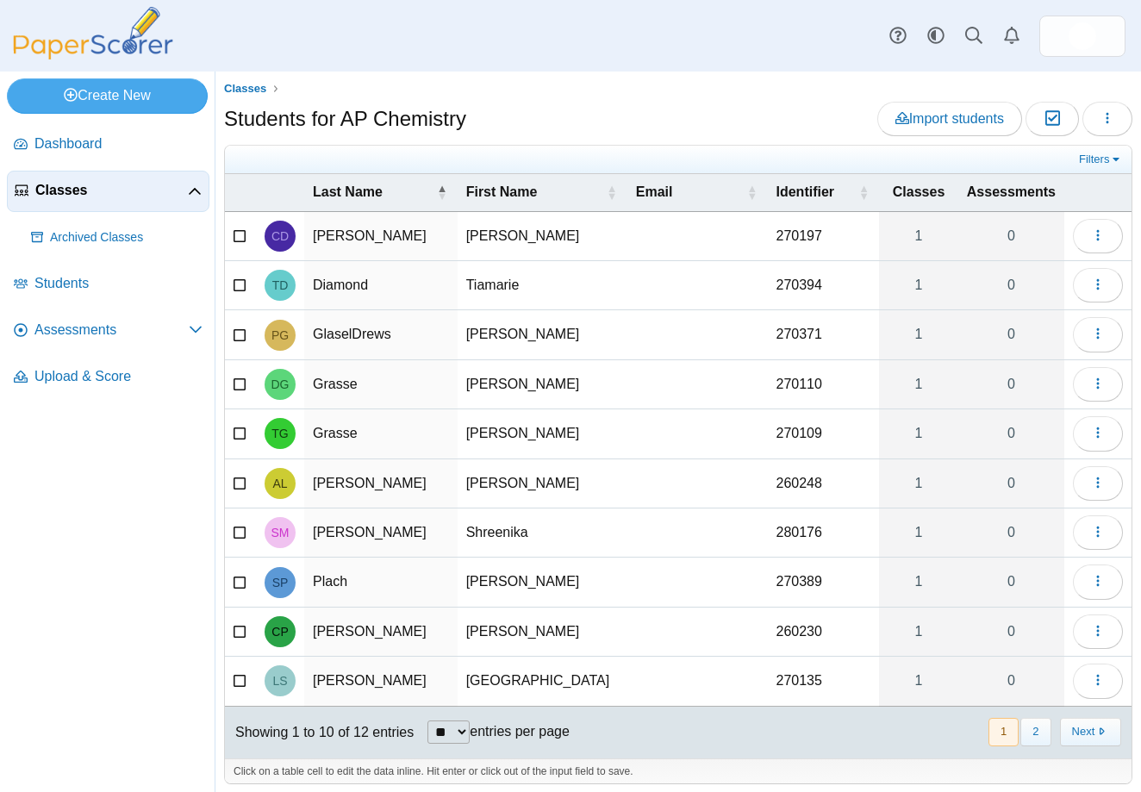
click at [57, 187] on span "Classes" at bounding box center [111, 190] width 152 height 19
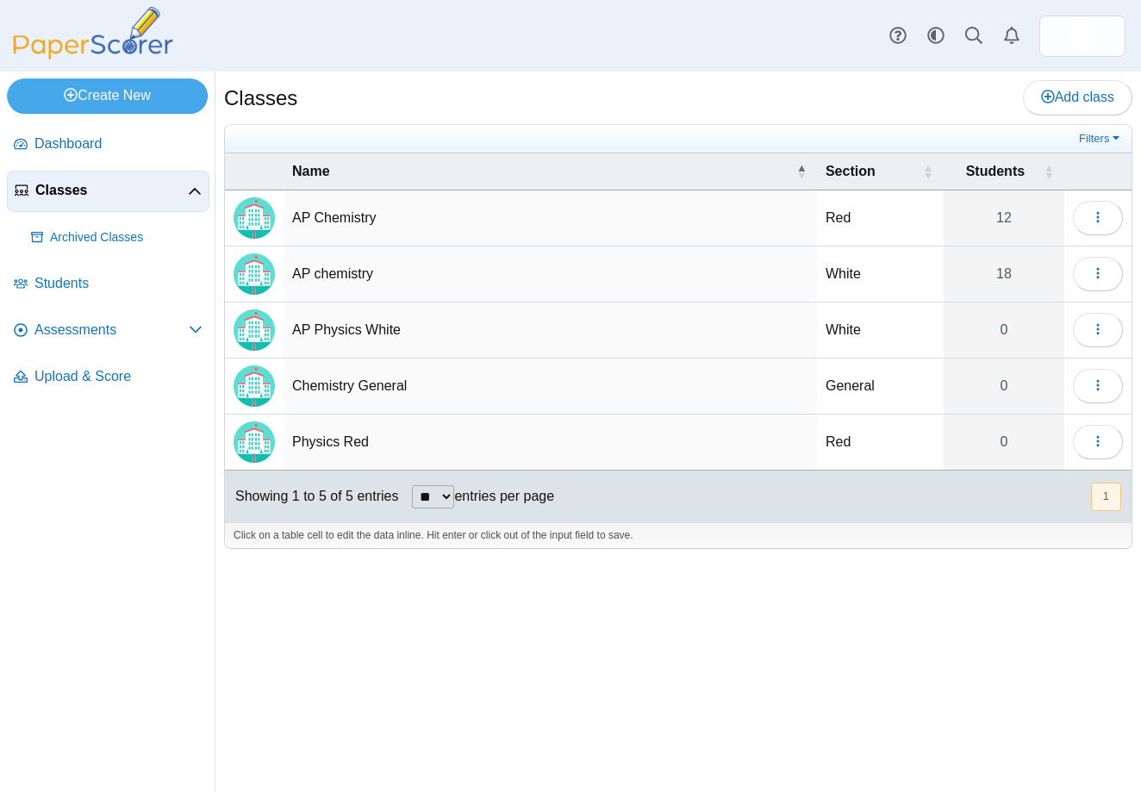
click at [330, 221] on td "AP Chemistry" at bounding box center [549, 218] width 533 height 56
click at [814, 202] on td "**********" at bounding box center [549, 218] width 533 height 56
click at [1101, 220] on icon "button" at bounding box center [1098, 217] width 14 height 14
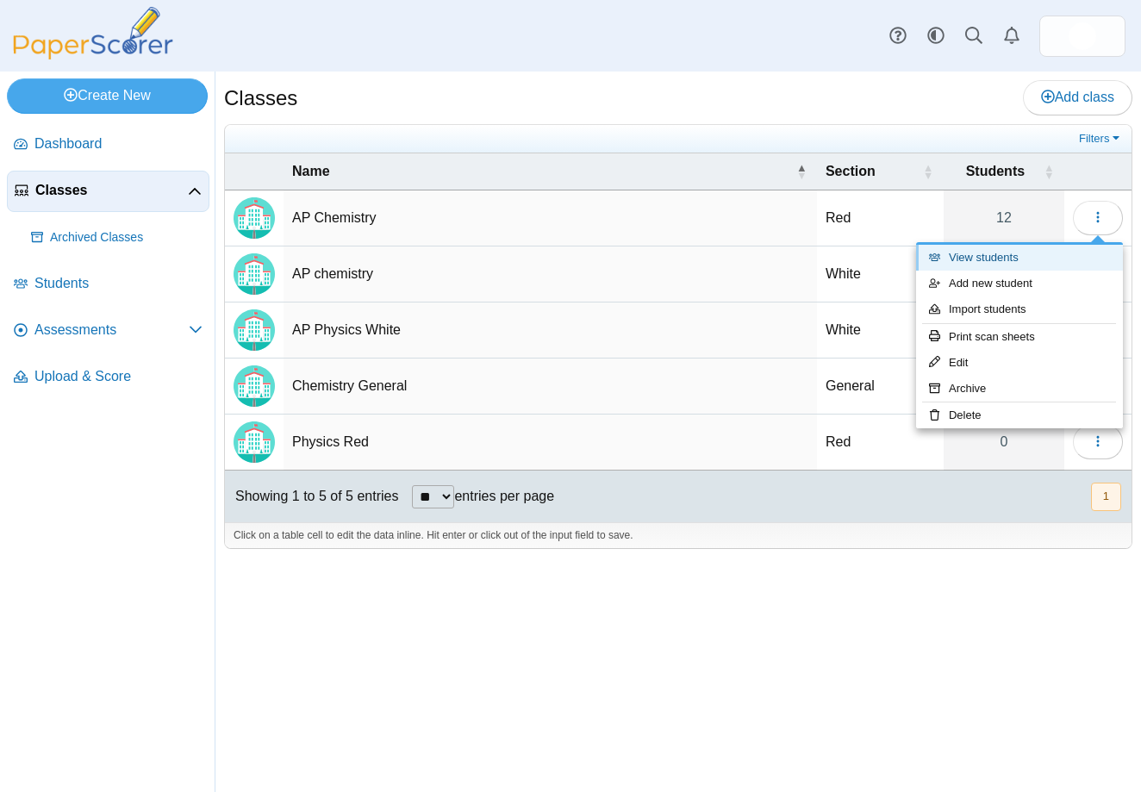
click at [1018, 259] on link "View students" at bounding box center [1019, 258] width 207 height 26
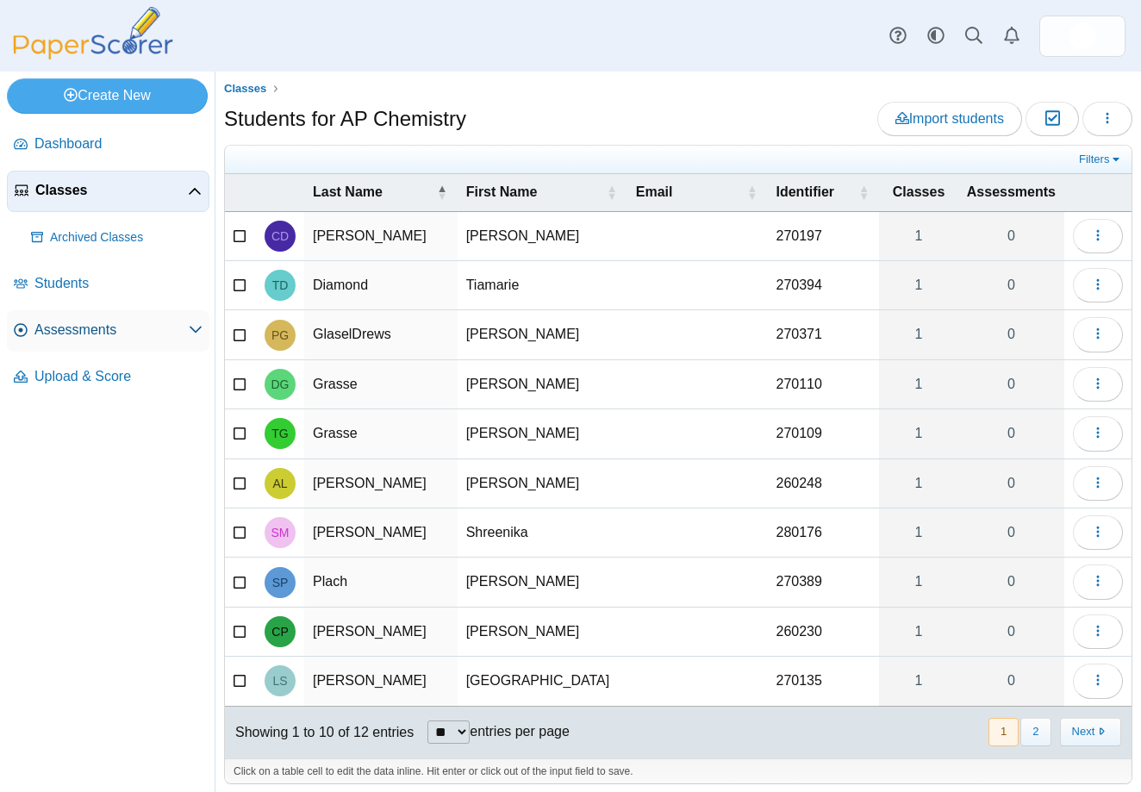
click at [61, 334] on span "Assessments" at bounding box center [111, 329] width 154 height 19
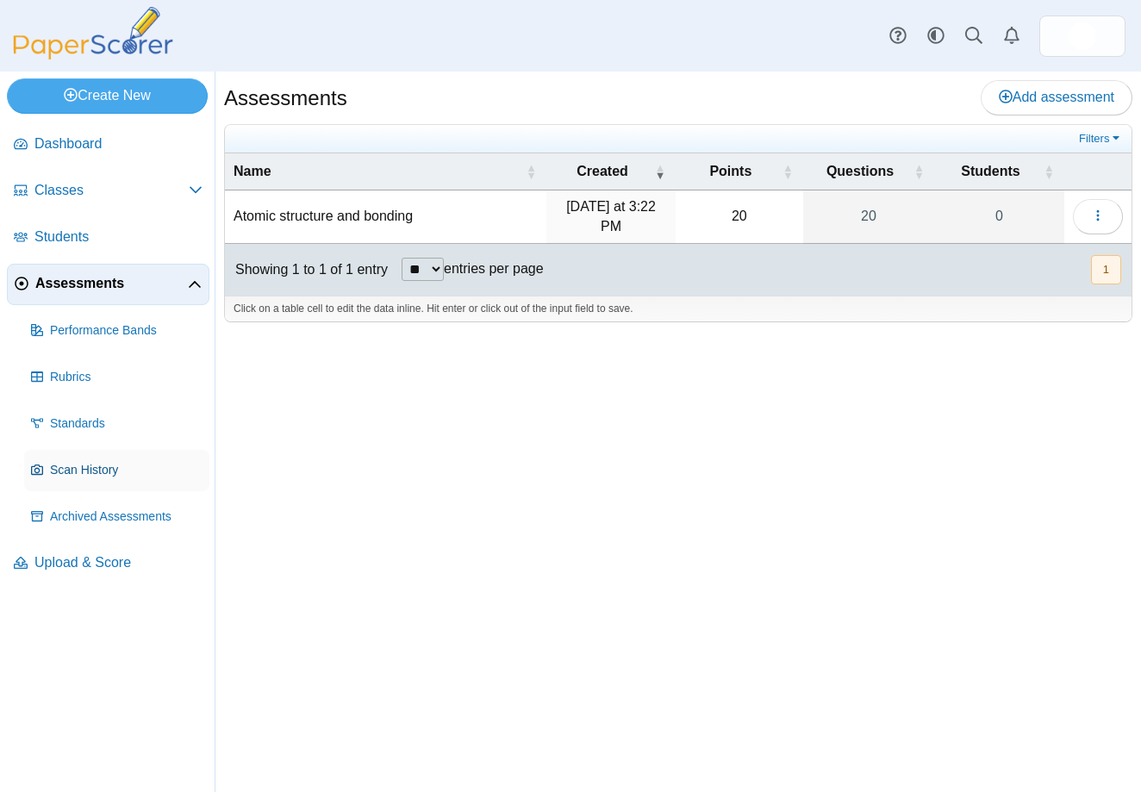
click at [66, 479] on link "Scan History" at bounding box center [116, 470] width 185 height 41
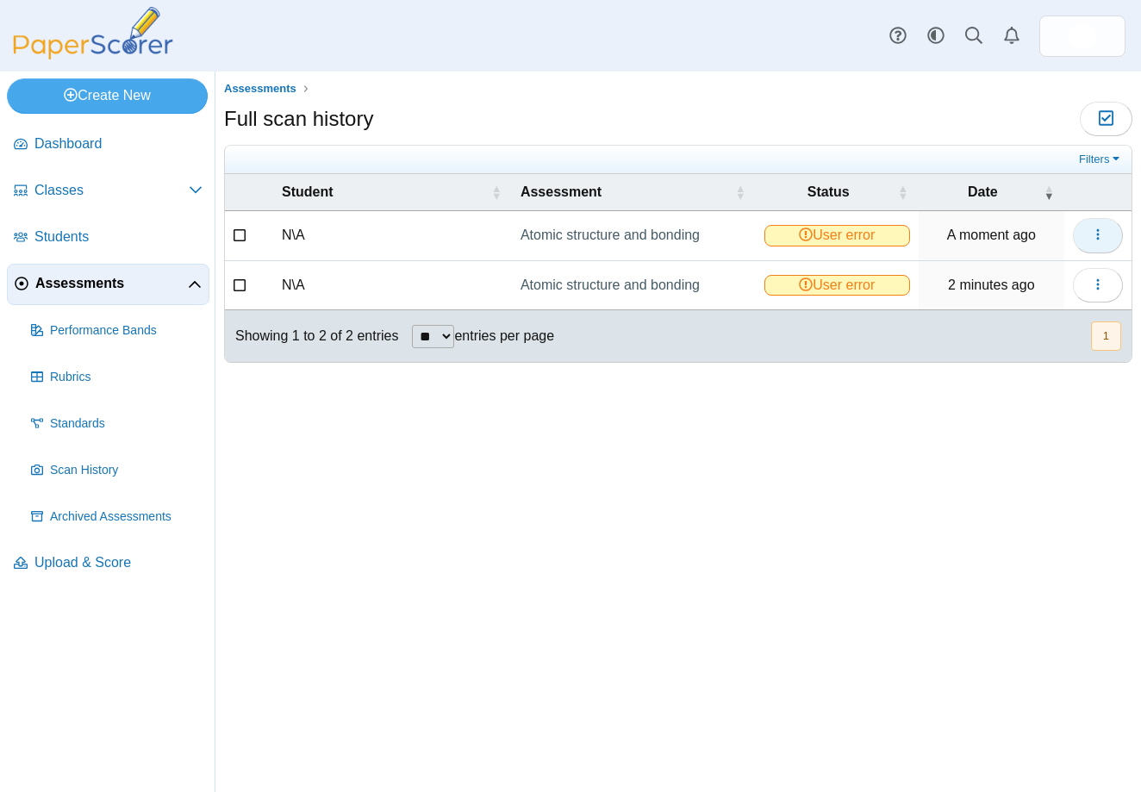
click at [1102, 233] on icon "button" at bounding box center [1098, 234] width 14 height 14
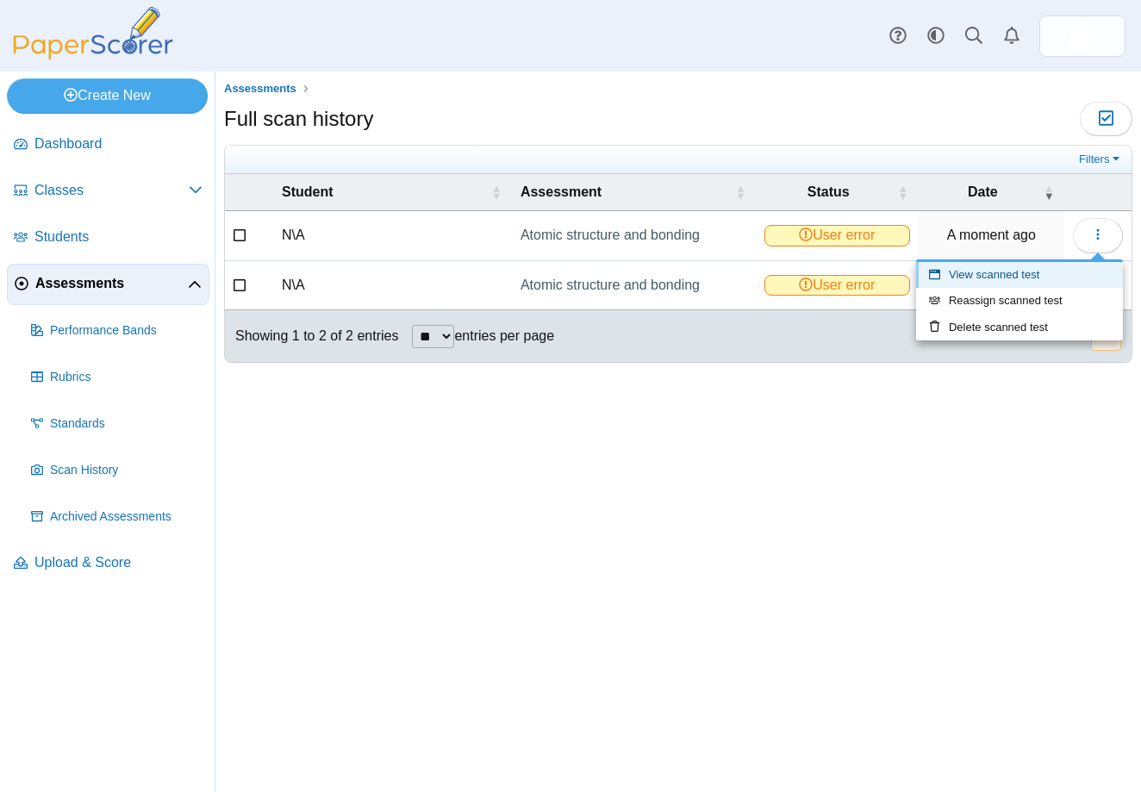
click at [972, 281] on link "View scanned test" at bounding box center [1019, 275] width 207 height 26
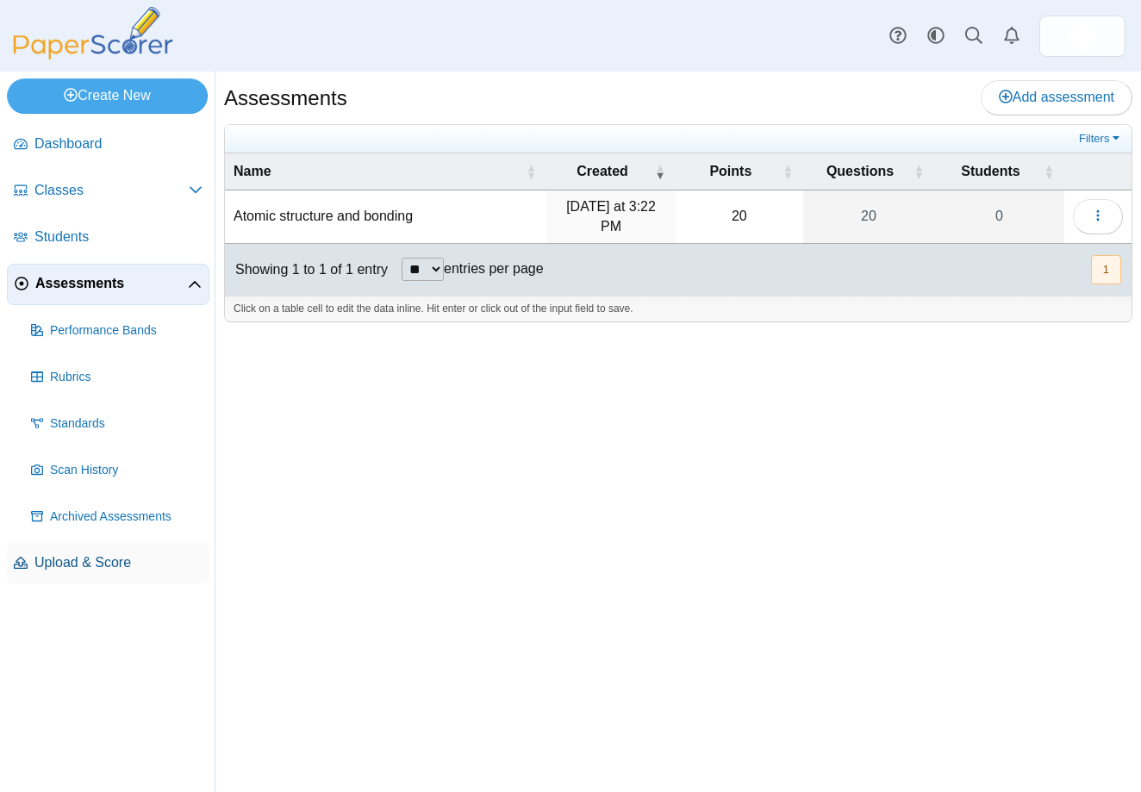
click at [74, 559] on span "Upload & Score" at bounding box center [118, 562] width 168 height 19
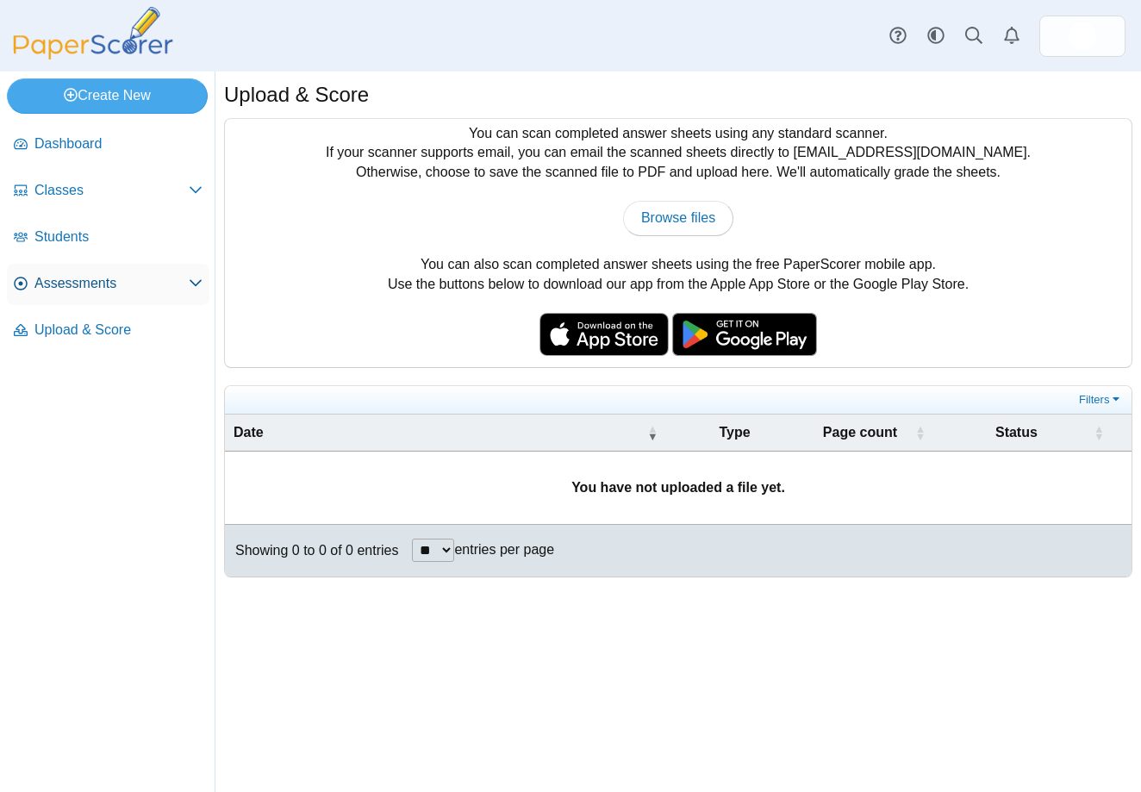
click at [69, 288] on span "Assessments" at bounding box center [111, 283] width 154 height 19
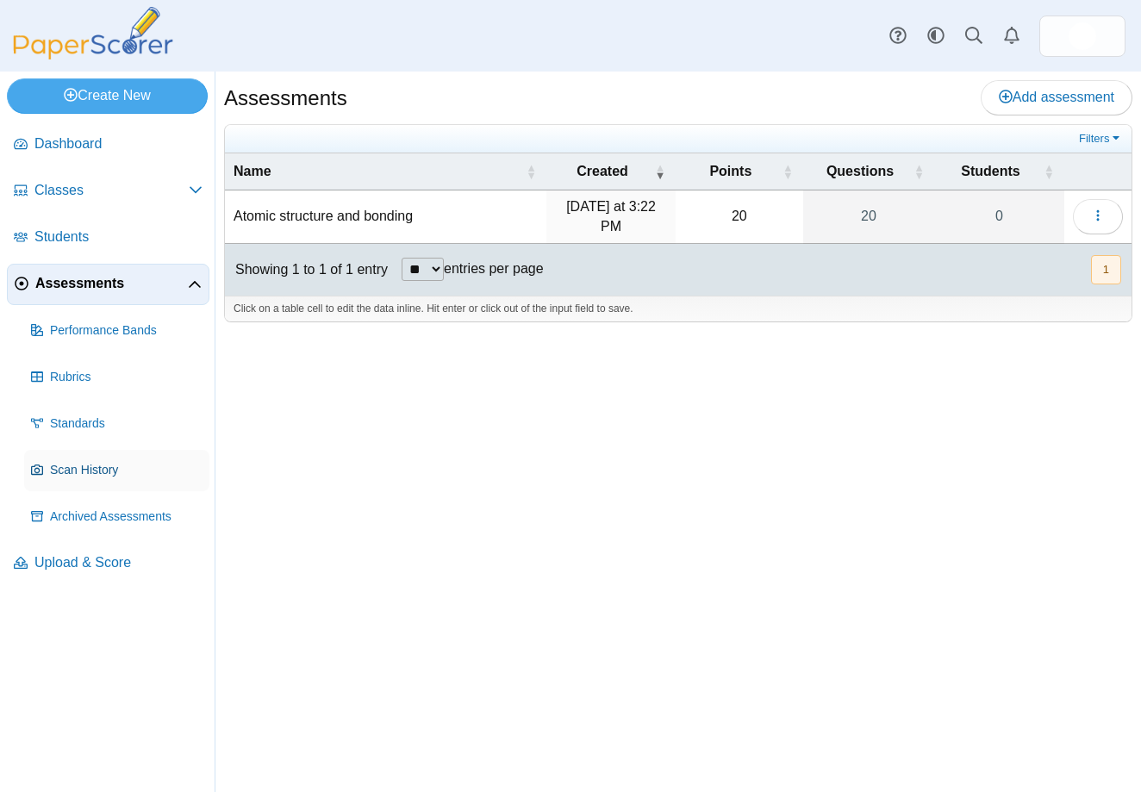
click at [65, 480] on link "Scan History" at bounding box center [116, 470] width 185 height 41
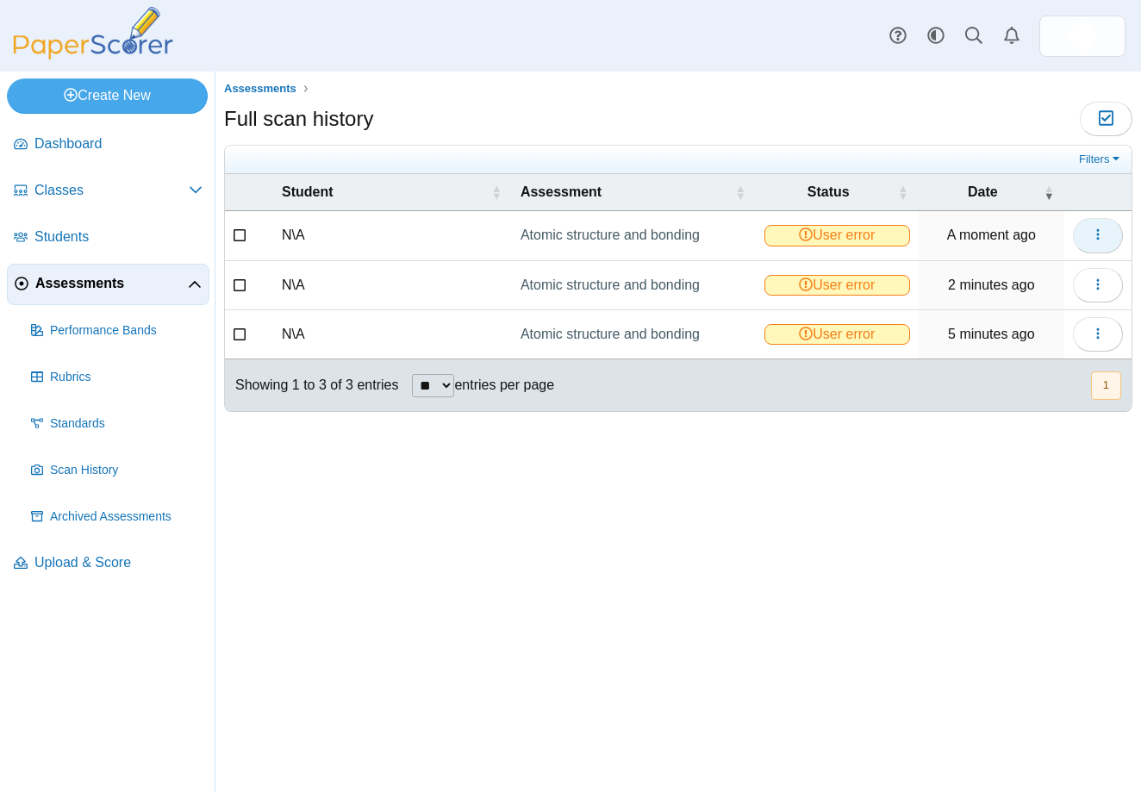
click at [1099, 237] on icon "button" at bounding box center [1098, 234] width 14 height 14
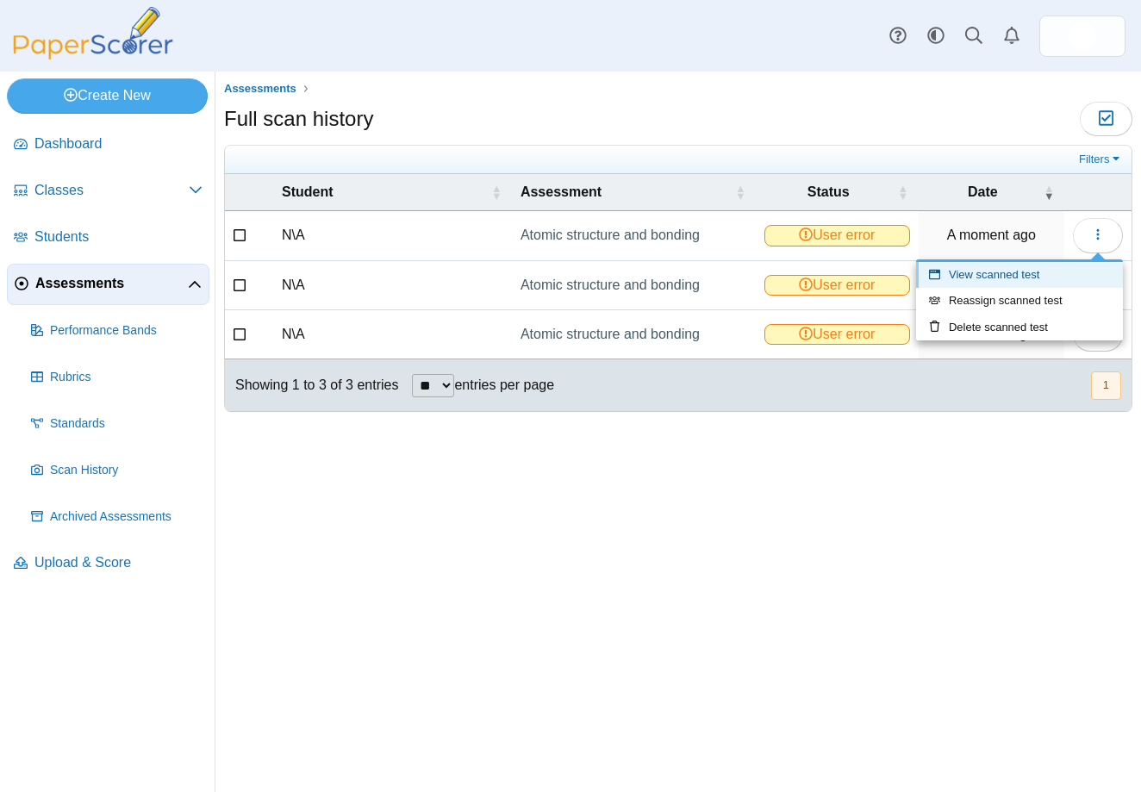
click at [1019, 277] on link "View scanned test" at bounding box center [1019, 275] width 207 height 26
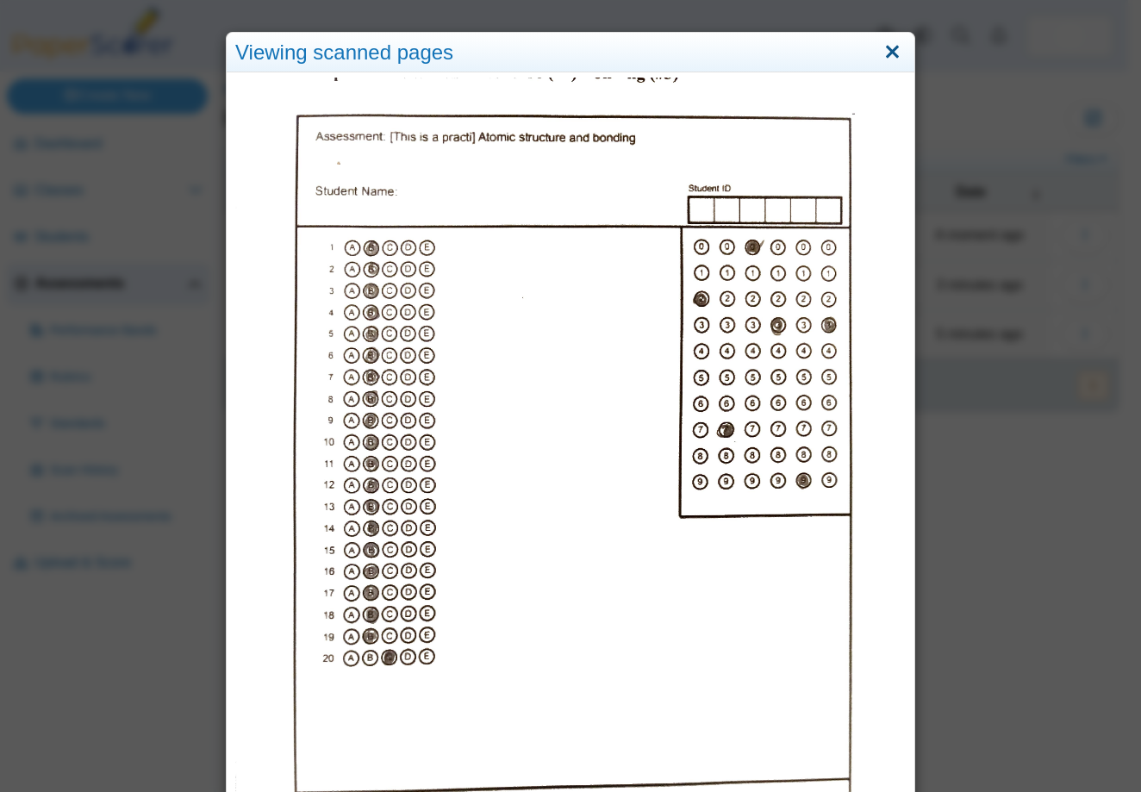
click at [881, 50] on link "Close" at bounding box center [892, 52] width 27 height 29
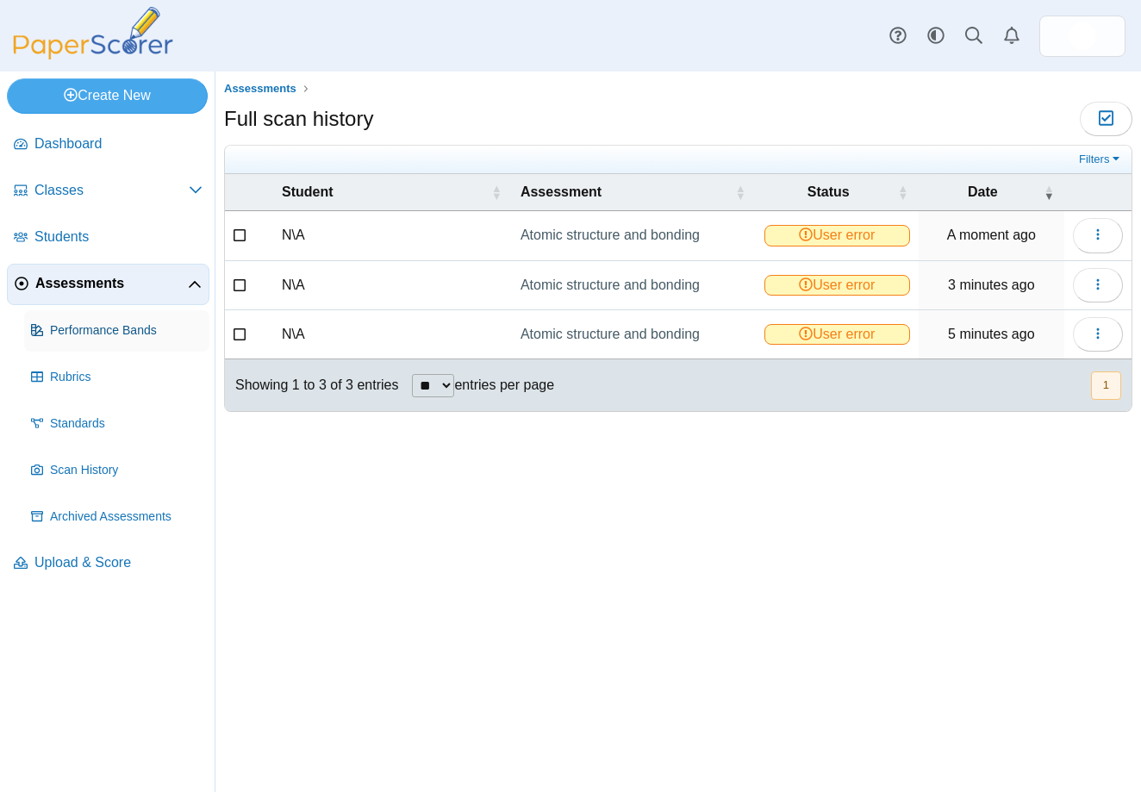
click at [65, 333] on span "Performance Bands" at bounding box center [126, 330] width 152 height 17
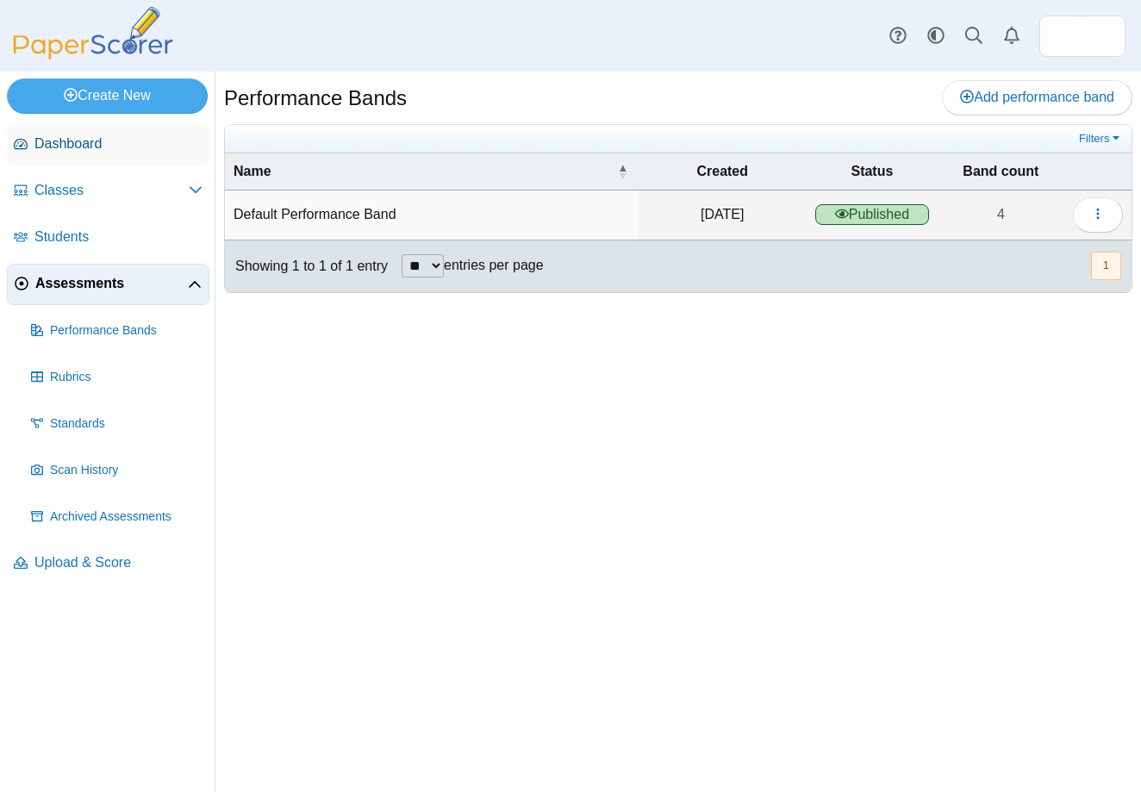
click at [77, 149] on span "Dashboard" at bounding box center [118, 143] width 168 height 19
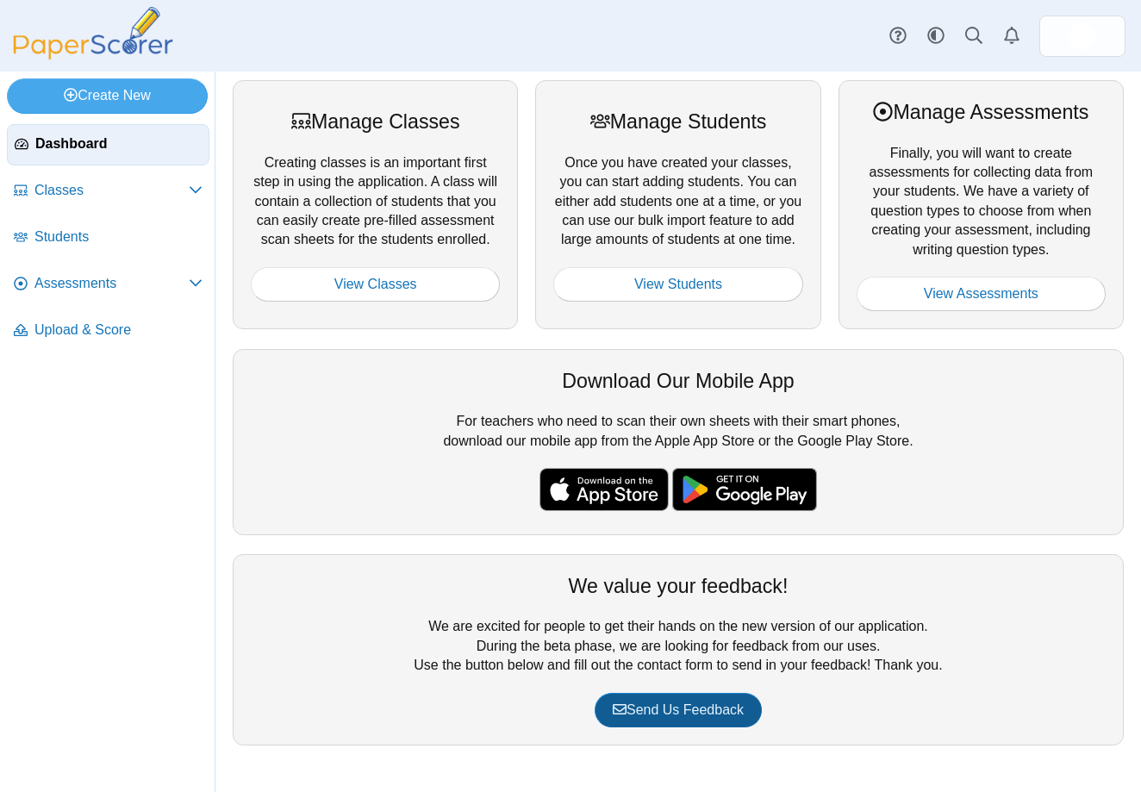
click at [675, 716] on span "Send Us Feedback" at bounding box center [677, 709] width 131 height 15
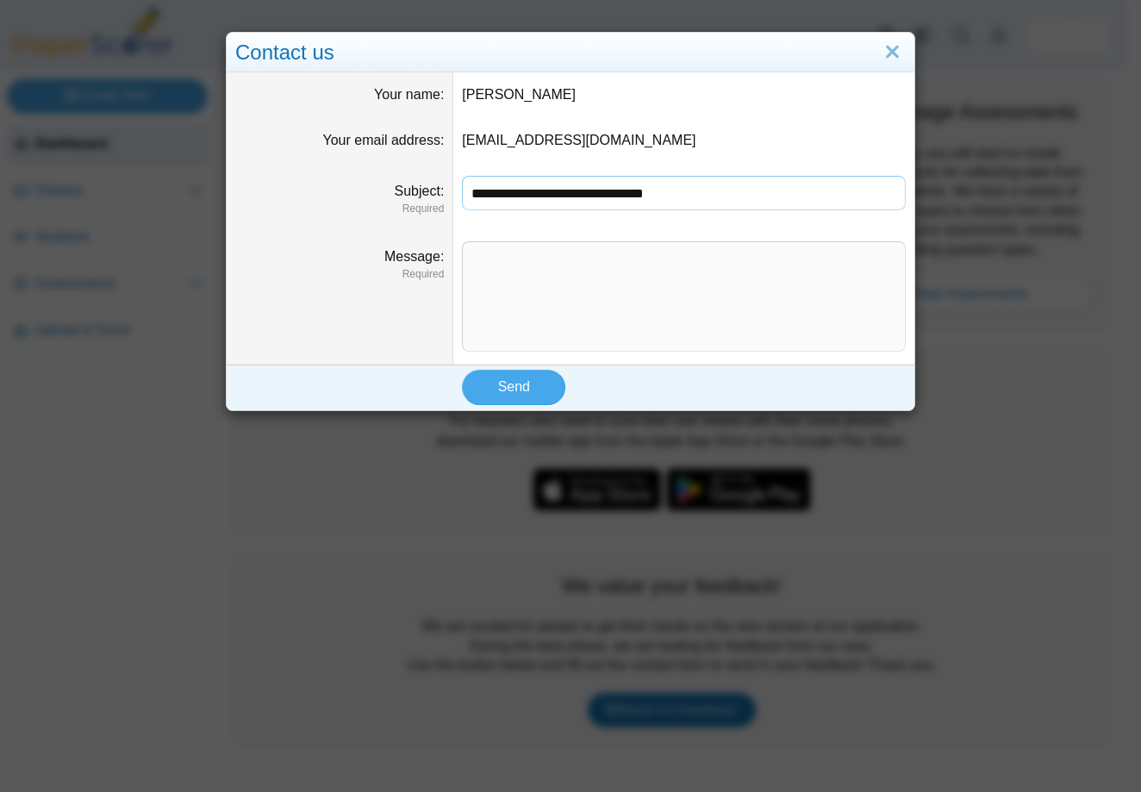
type input "**********"
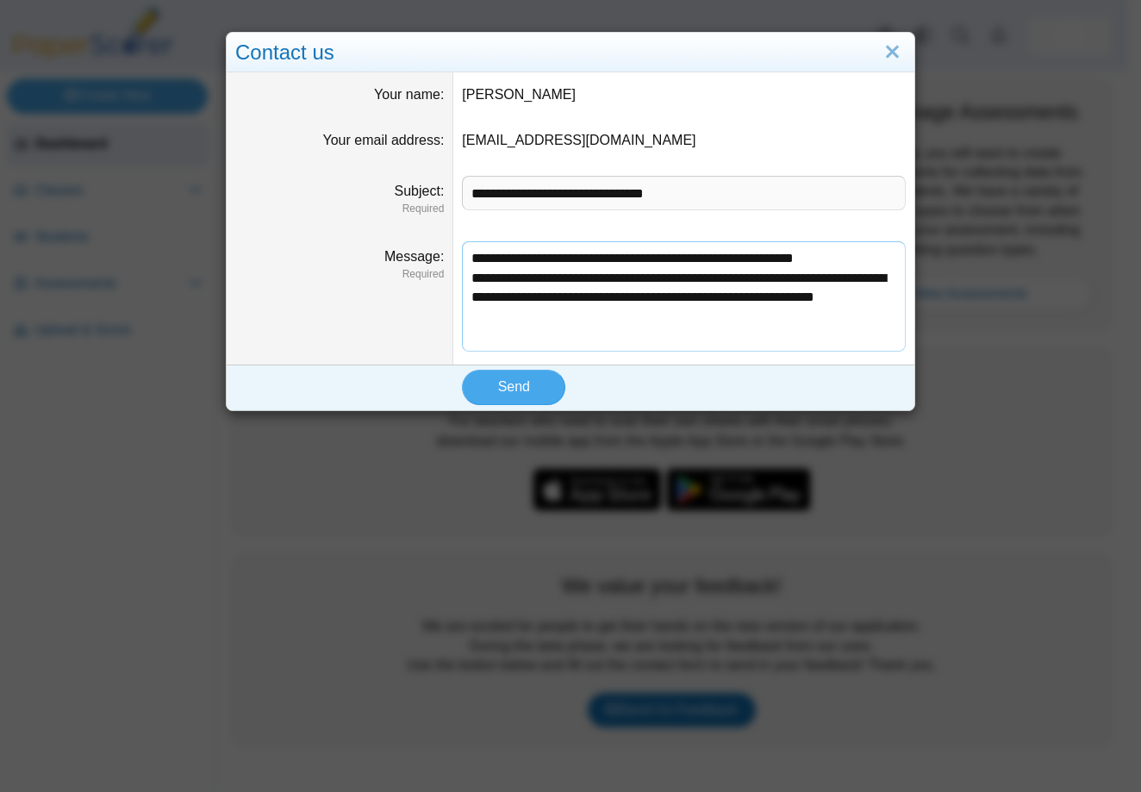
click at [637, 320] on textarea "**********" at bounding box center [684, 296] width 444 height 110
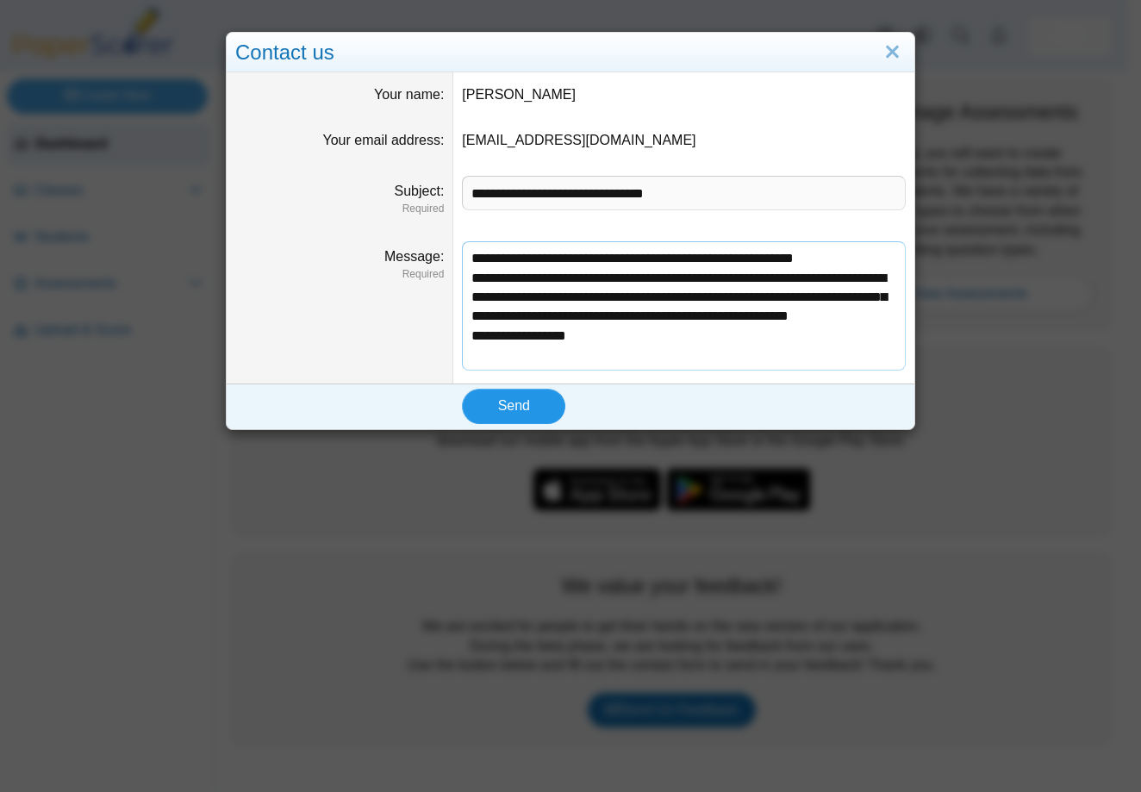
type textarea "**********"
click at [509, 419] on button "Send" at bounding box center [513, 406] width 103 height 34
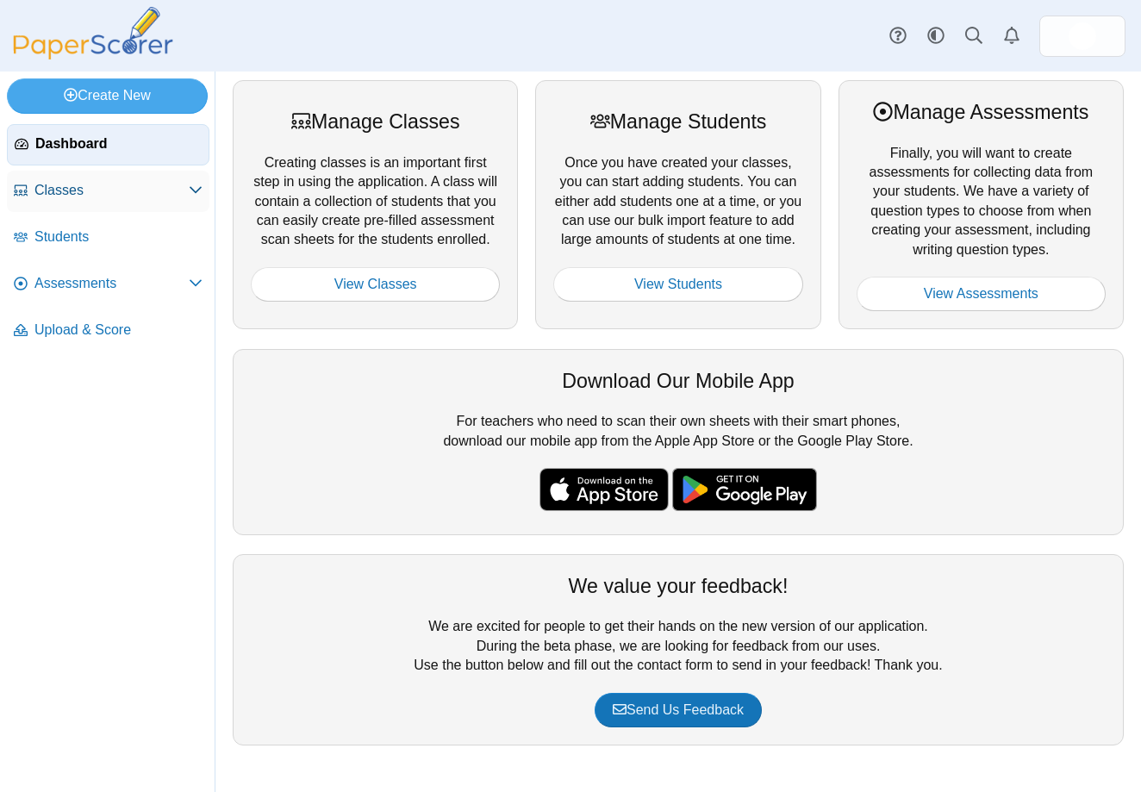
click at [61, 191] on span "Classes" at bounding box center [111, 190] width 154 height 19
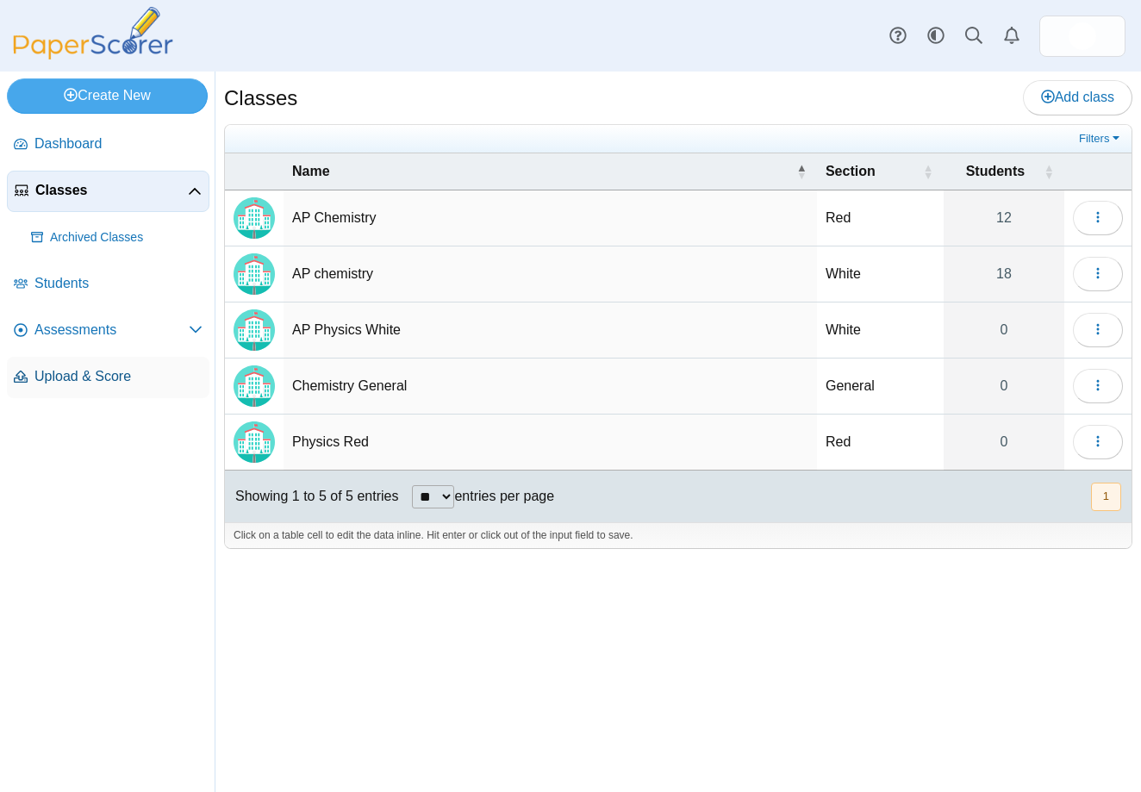
click at [63, 375] on span "Upload & Score" at bounding box center [118, 376] width 168 height 19
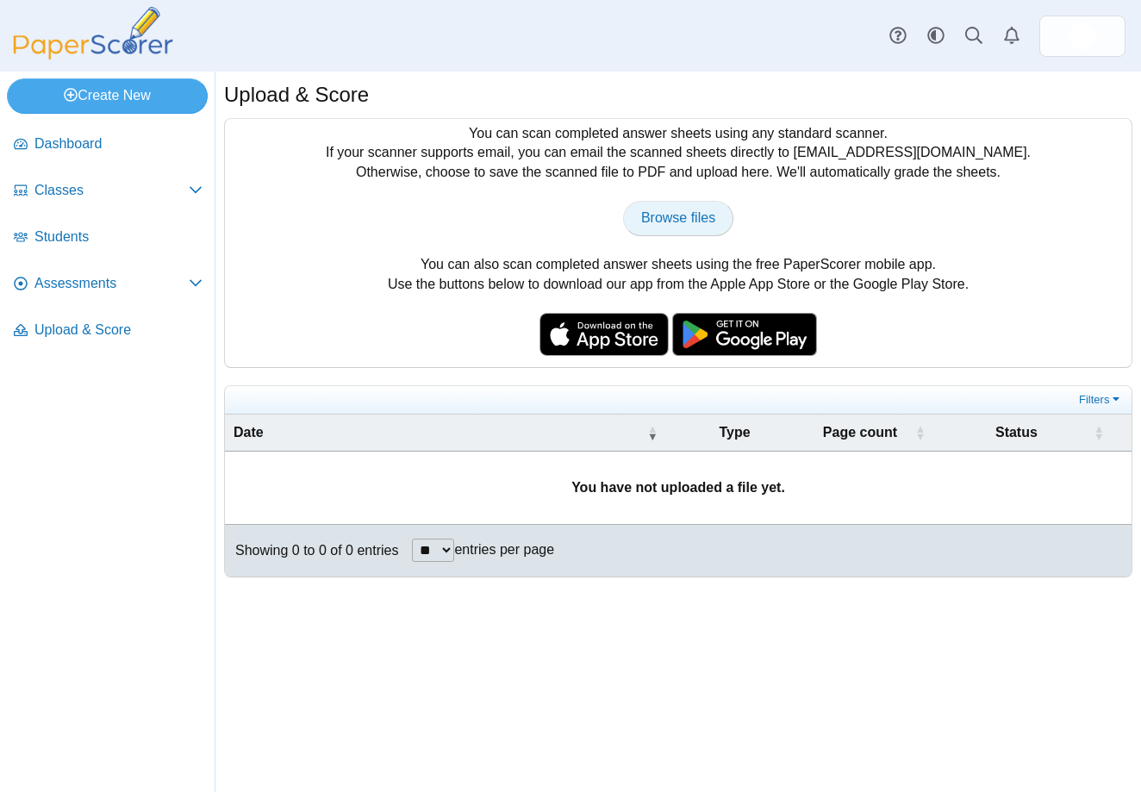
click at [661, 217] on span "Browse files" at bounding box center [678, 217] width 74 height 15
type input "**********"
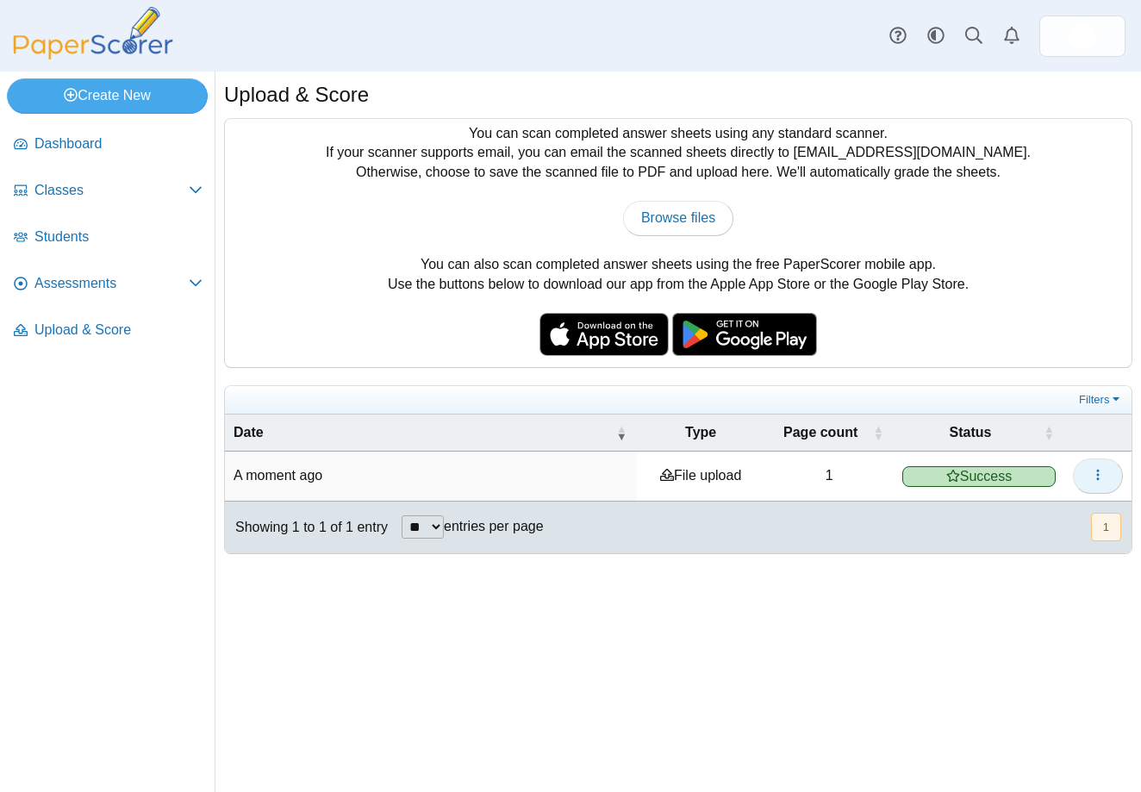
click at [1102, 477] on icon "button" at bounding box center [1098, 475] width 14 height 14
click at [920, 645] on div "Upload & Score You can scan completed answer sheets using any standard scanner.…" at bounding box center [677, 431] width 925 height 720
click at [56, 332] on span "Upload & Score" at bounding box center [118, 329] width 168 height 19
click at [62, 272] on link "Assessments" at bounding box center [108, 284] width 202 height 41
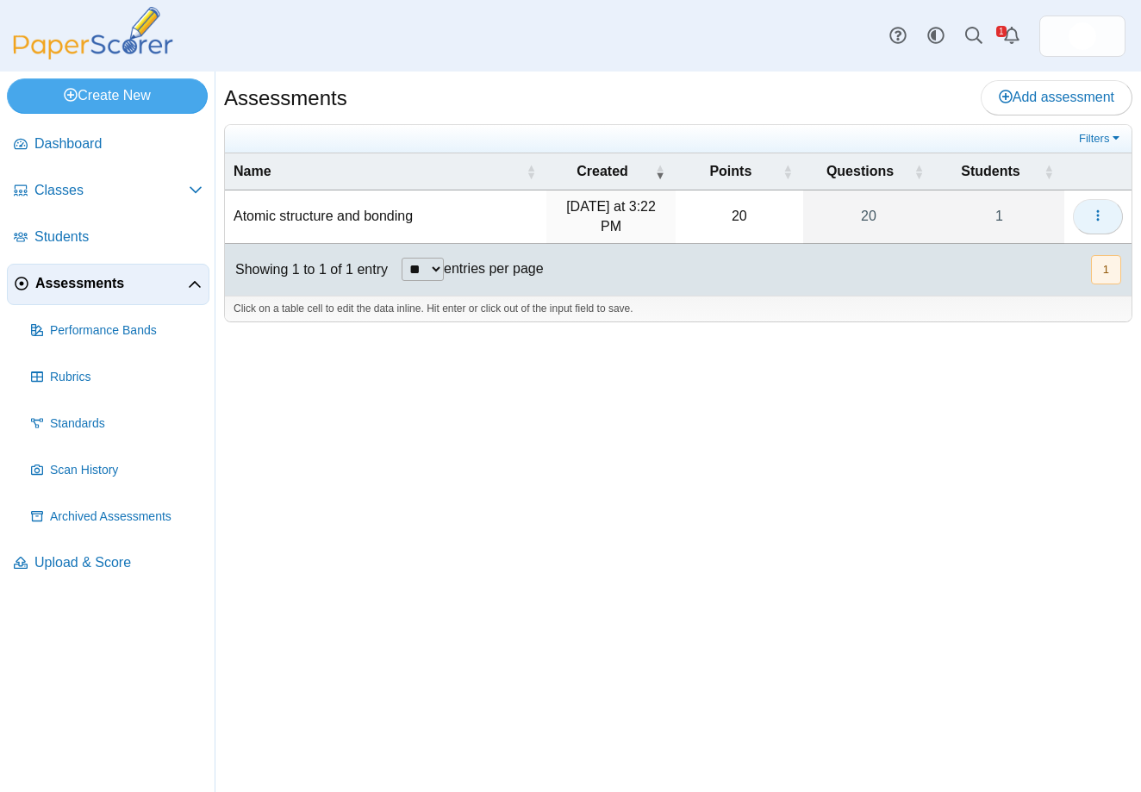
click at [1106, 214] on button "button" at bounding box center [1097, 216] width 50 height 34
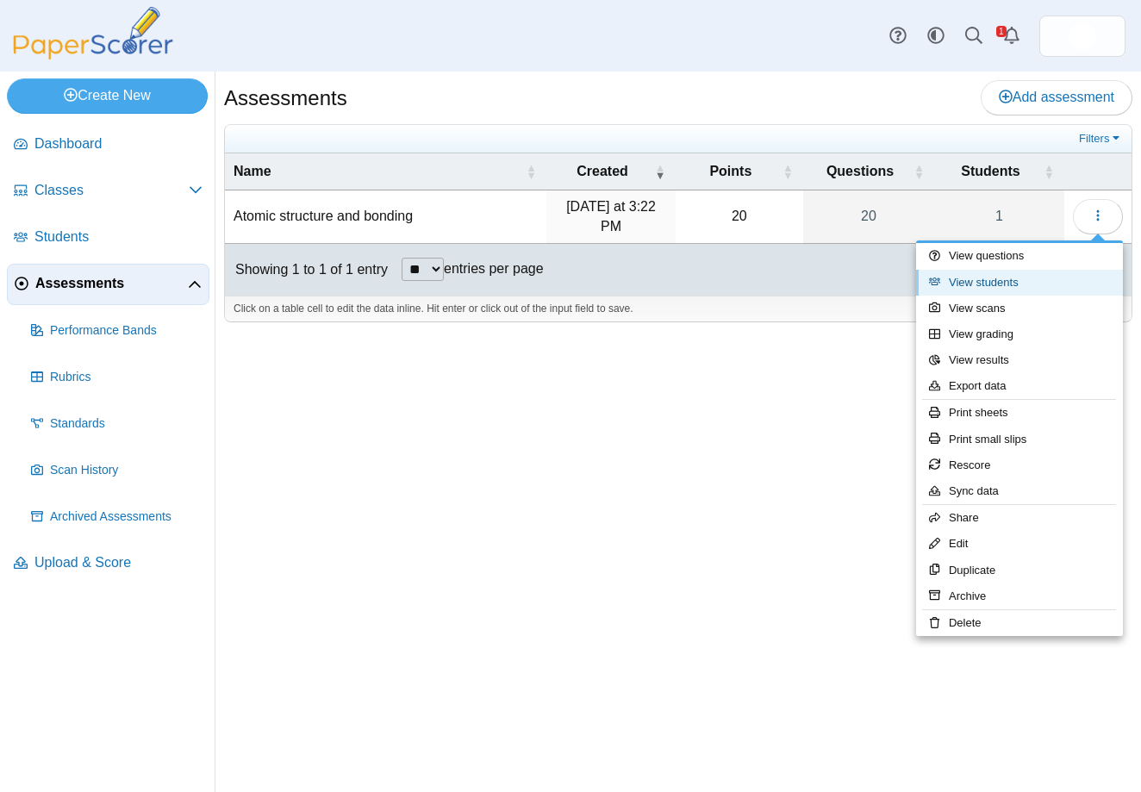
click at [965, 281] on link "View students" at bounding box center [1019, 283] width 207 height 26
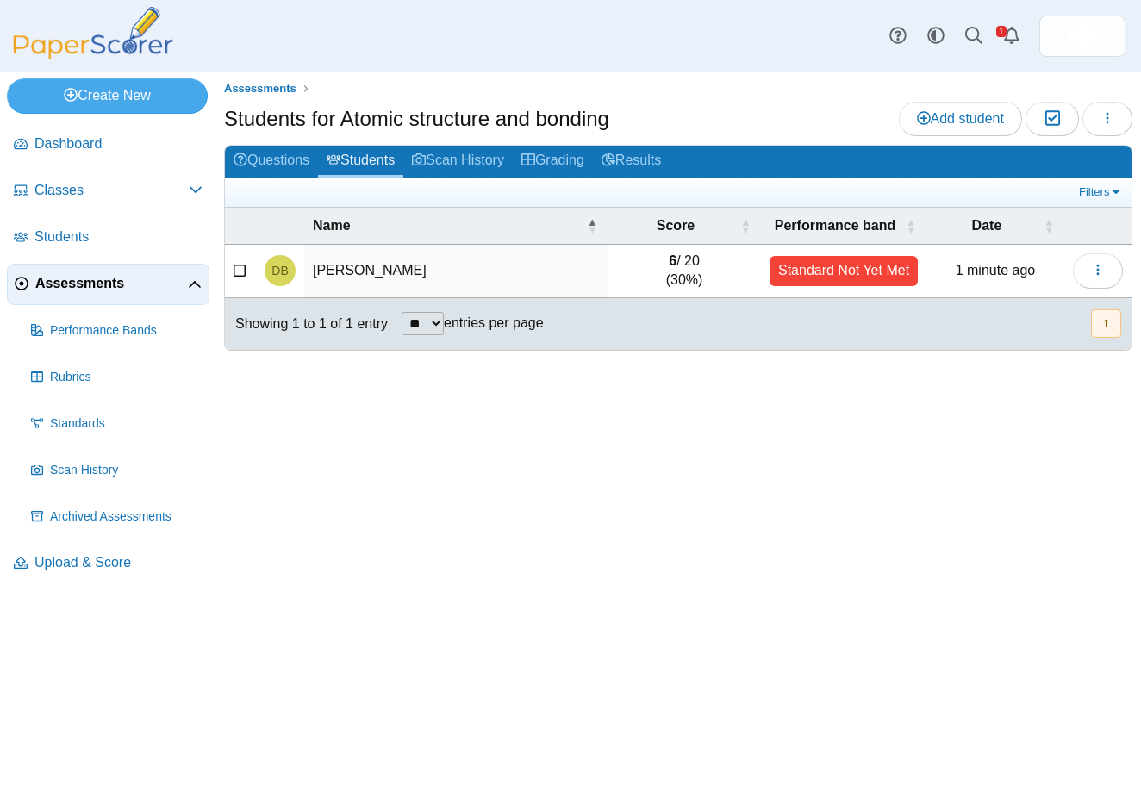
click at [687, 518] on div "Assessments Students for Atomic structure and bonding Add student Moderation 0 …" at bounding box center [677, 431] width 925 height 720
